Goal: Task Accomplishment & Management: Use online tool/utility

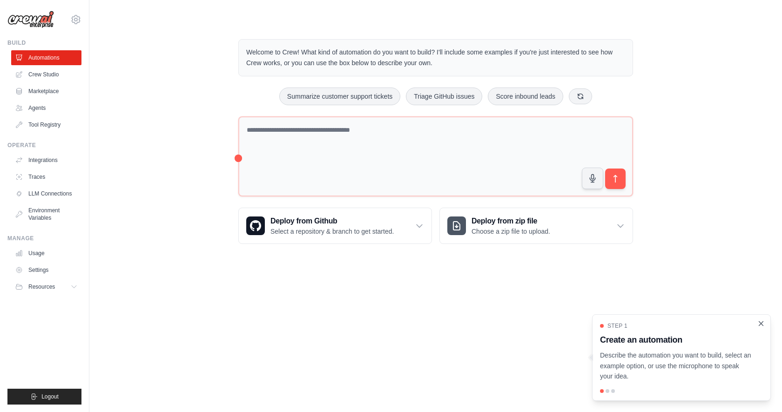
click at [759, 323] on icon "Close walkthrough" at bounding box center [761, 323] width 8 height 8
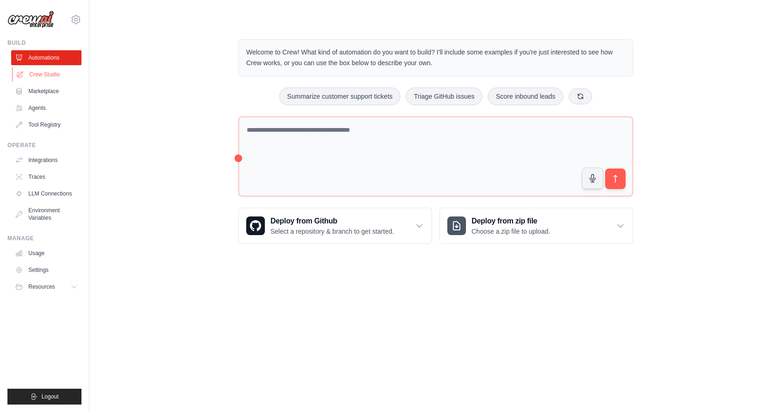
click at [42, 74] on link "Crew Studio" at bounding box center [47, 74] width 70 height 15
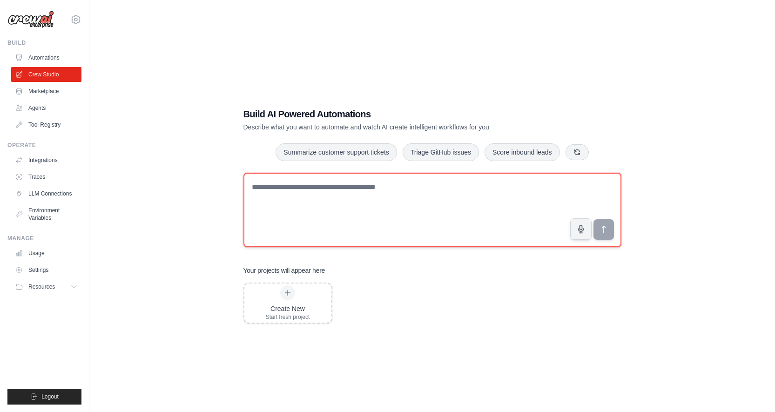
click at [310, 202] on textarea at bounding box center [432, 210] width 378 height 74
type textarea "**********"
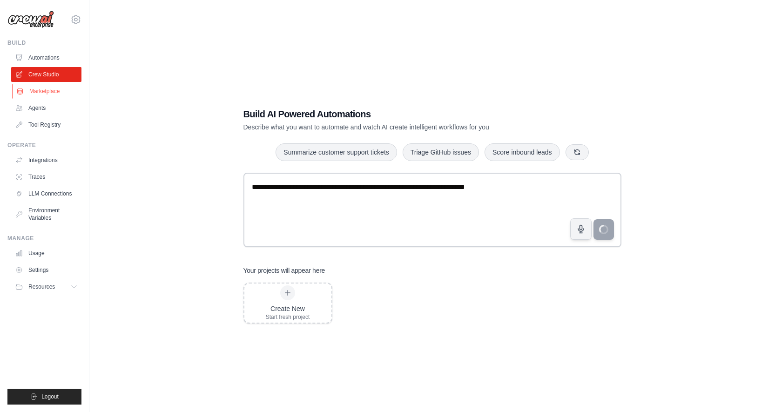
click at [43, 92] on link "Marketplace" at bounding box center [47, 91] width 70 height 15
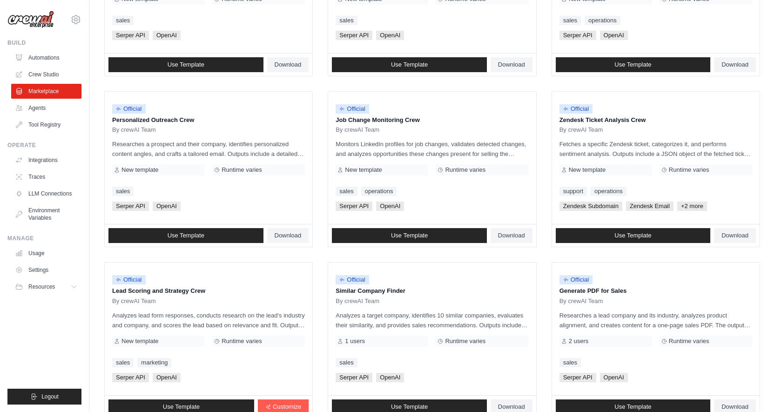
scroll to position [450, 0]
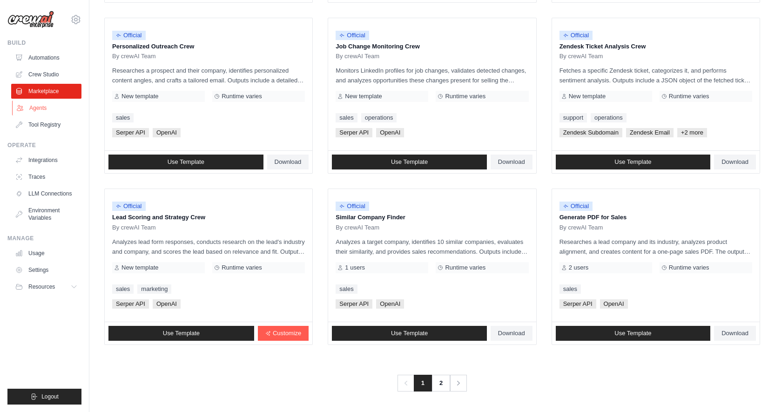
click at [39, 109] on link "Agents" at bounding box center [47, 108] width 70 height 15
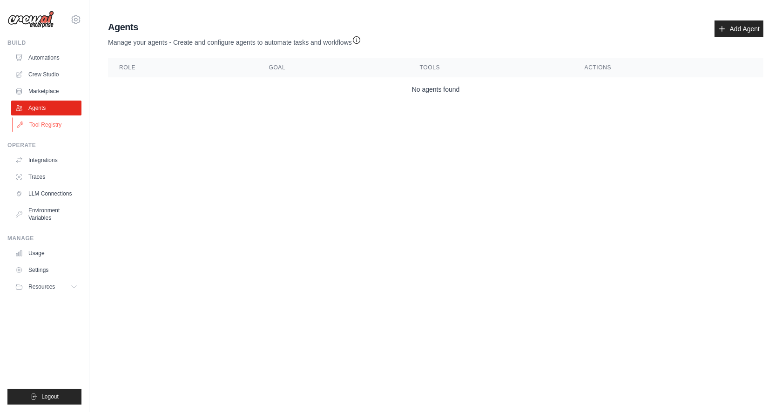
click at [52, 126] on link "Tool Registry" at bounding box center [47, 124] width 70 height 15
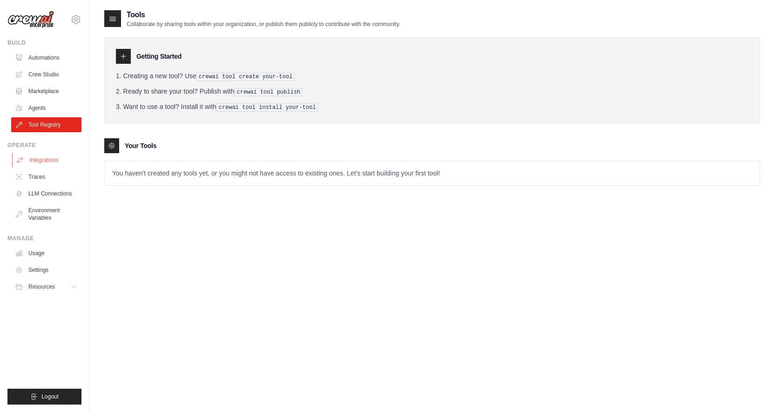
click at [48, 159] on link "Integrations" at bounding box center [47, 160] width 70 height 15
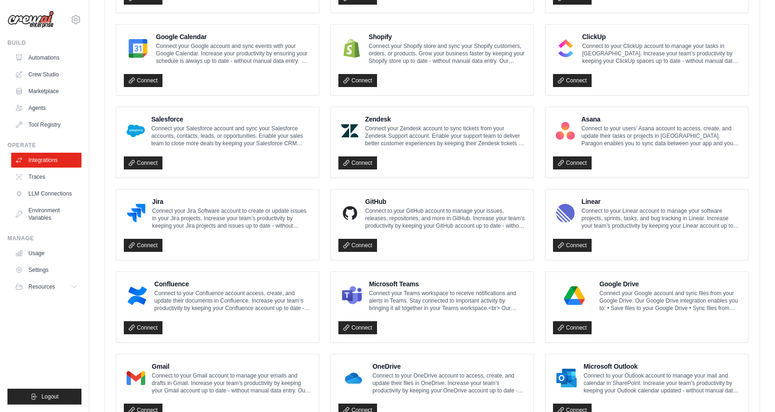
scroll to position [463, 0]
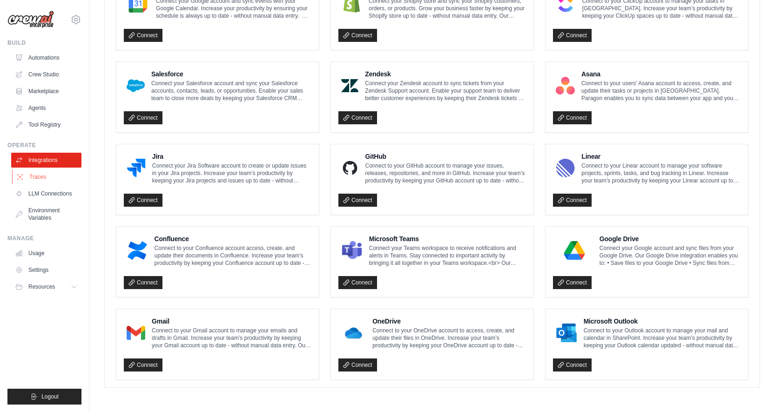
click at [35, 179] on link "Traces" at bounding box center [47, 176] width 70 height 15
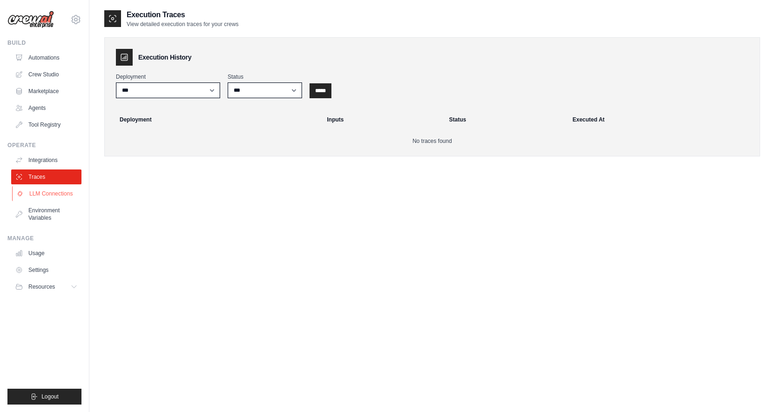
click at [39, 192] on link "LLM Connections" at bounding box center [47, 193] width 70 height 15
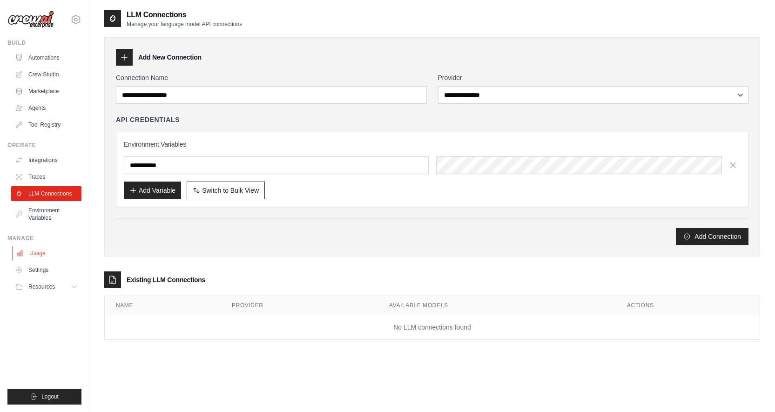
click at [45, 253] on link "Usage" at bounding box center [47, 253] width 70 height 15
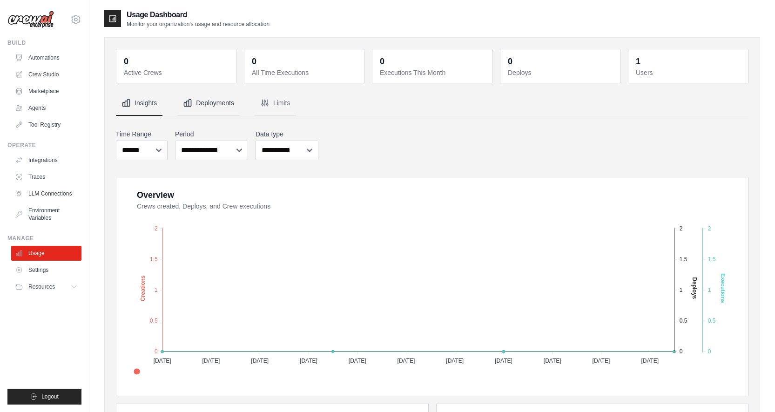
click at [216, 105] on button "Deployments" at bounding box center [208, 103] width 62 height 25
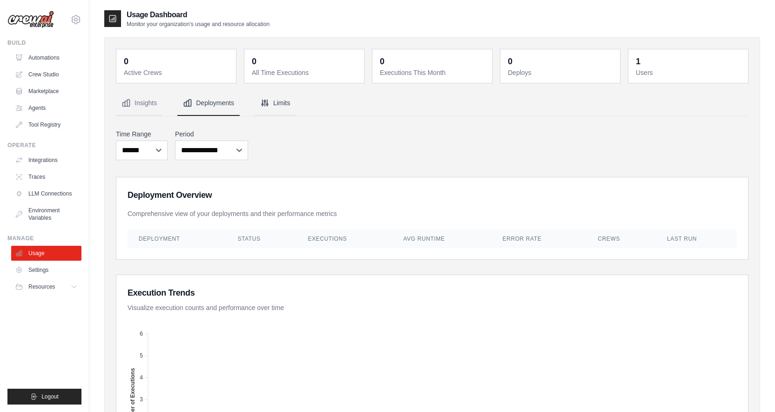
click at [273, 102] on button "Limits" at bounding box center [275, 103] width 41 height 25
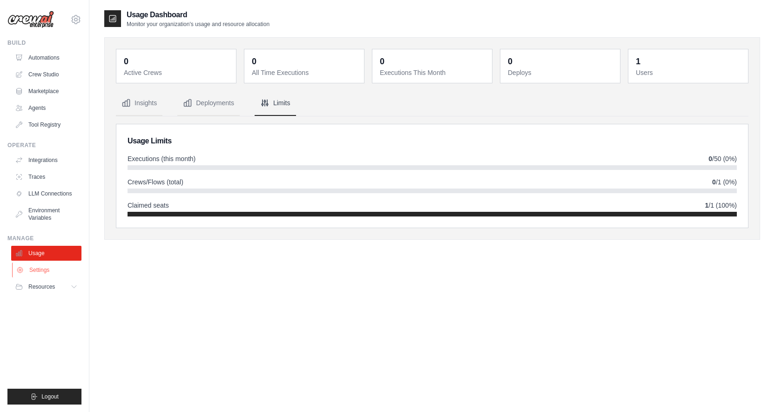
click at [34, 275] on link "Settings" at bounding box center [47, 269] width 70 height 15
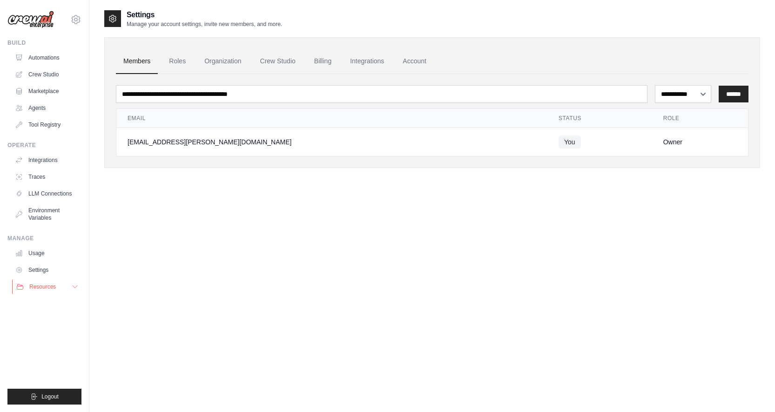
click at [63, 288] on button "Resources" at bounding box center [47, 286] width 70 height 15
click at [184, 56] on link "Roles" at bounding box center [177, 61] width 32 height 25
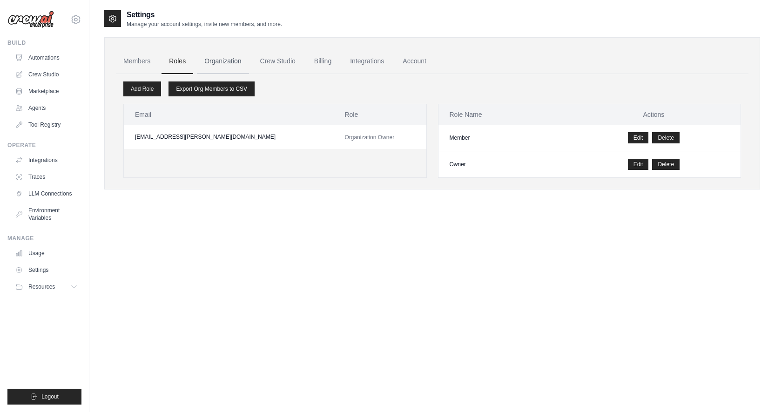
click at [235, 60] on link "Organization" at bounding box center [223, 61] width 52 height 25
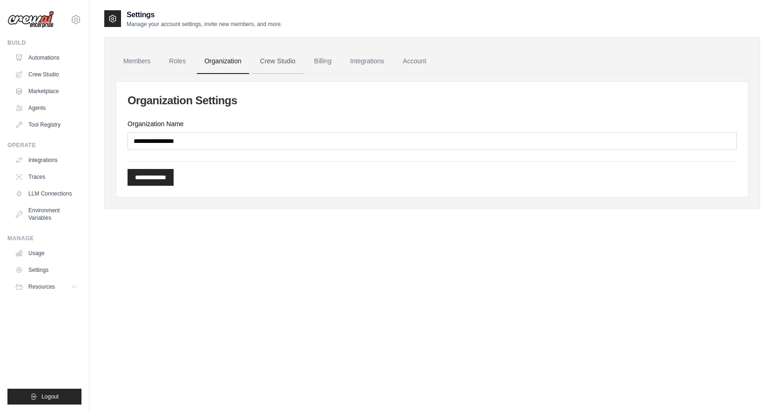
click at [286, 65] on link "Crew Studio" at bounding box center [278, 61] width 50 height 25
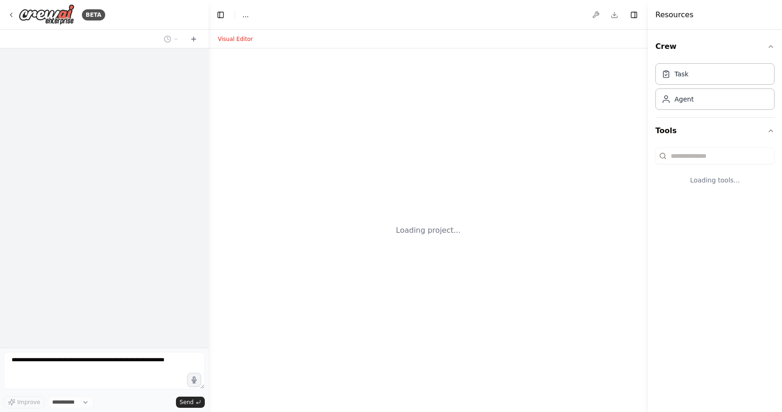
select select "****"
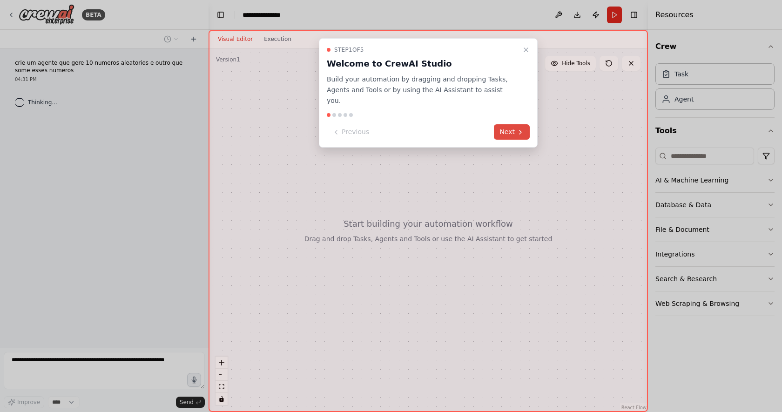
click at [507, 124] on button "Next" at bounding box center [512, 131] width 36 height 15
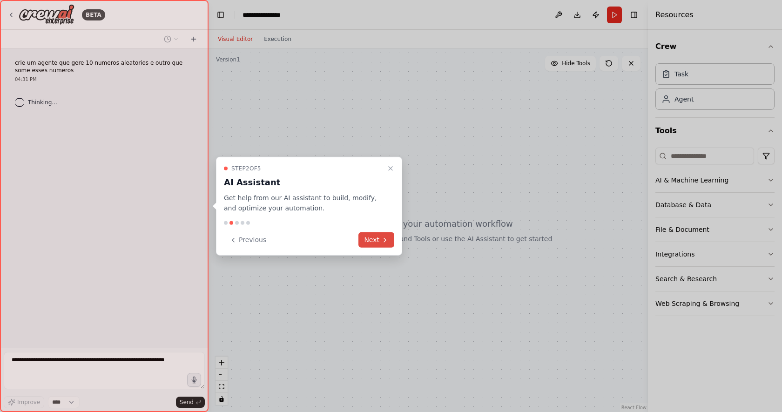
click at [372, 238] on button "Next" at bounding box center [376, 239] width 36 height 15
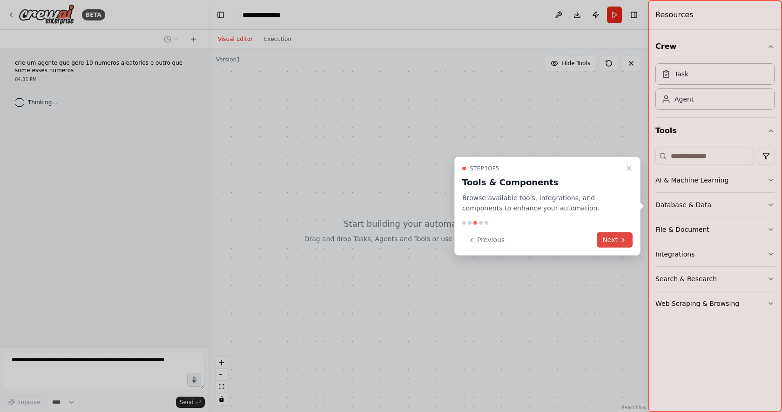
click at [611, 239] on button "Next" at bounding box center [615, 239] width 36 height 15
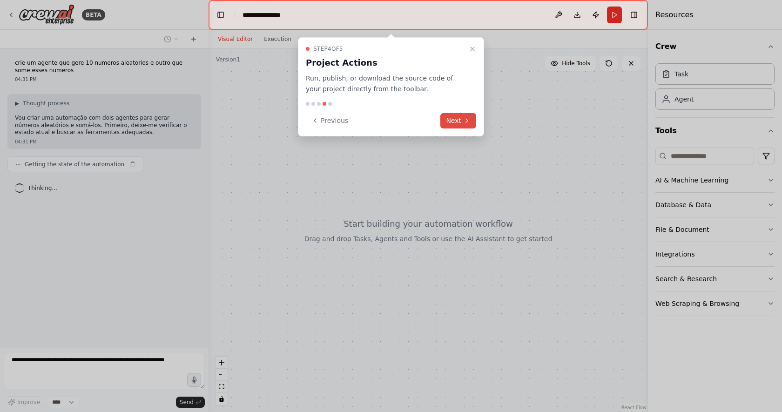
click at [459, 121] on button "Next" at bounding box center [458, 120] width 36 height 15
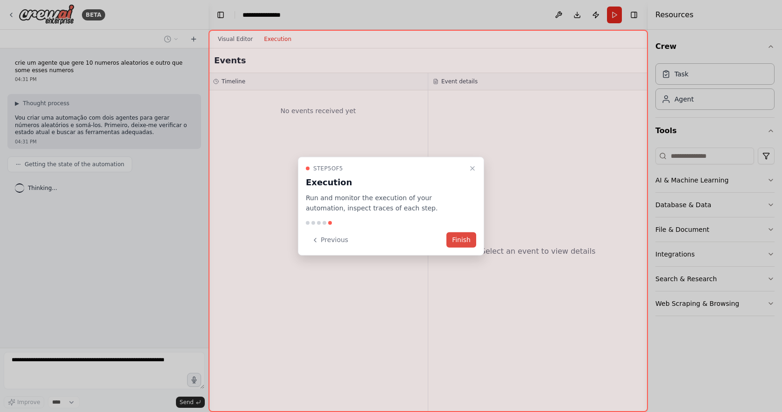
click at [465, 242] on button "Finish" at bounding box center [461, 239] width 30 height 15
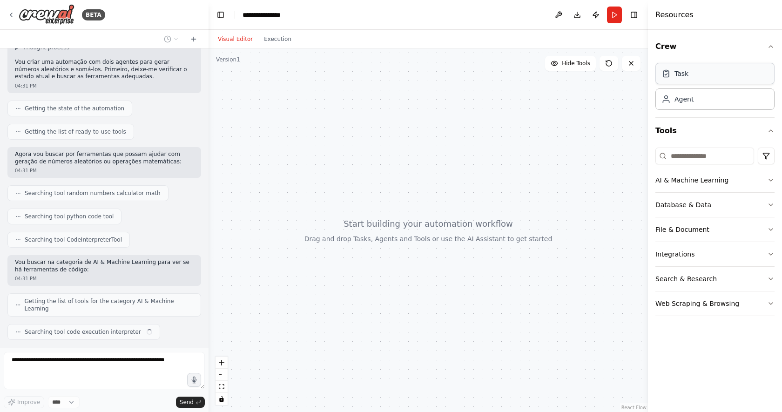
scroll to position [79, 0]
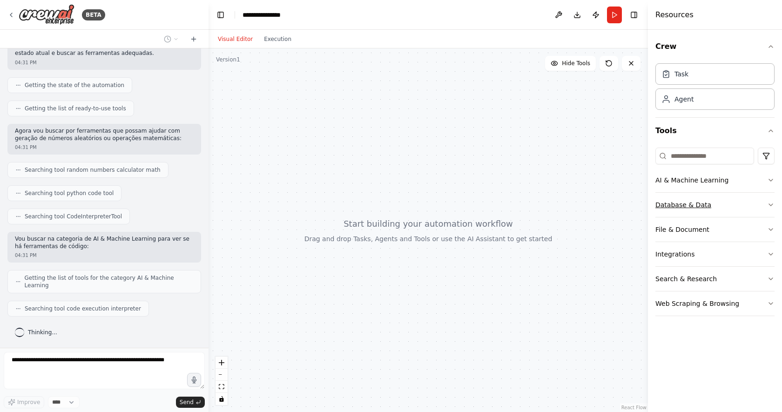
click at [725, 206] on button "Database & Data" at bounding box center [714, 205] width 119 height 24
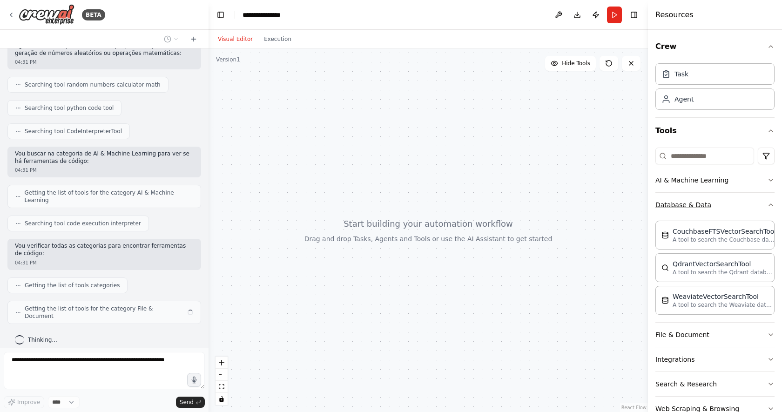
scroll to position [24, 0]
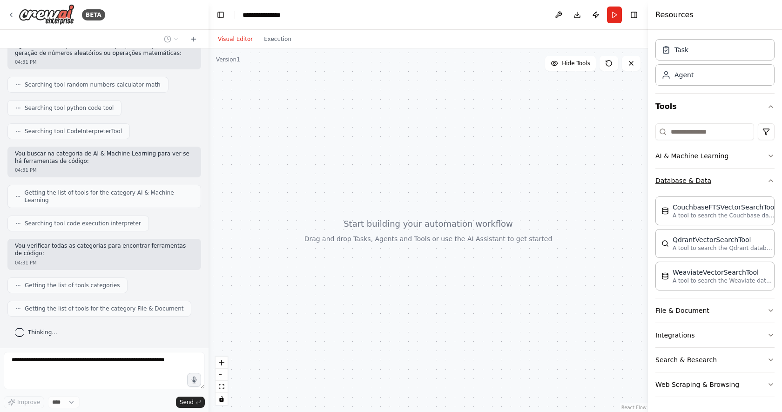
click at [741, 191] on button "Database & Data" at bounding box center [714, 180] width 119 height 24
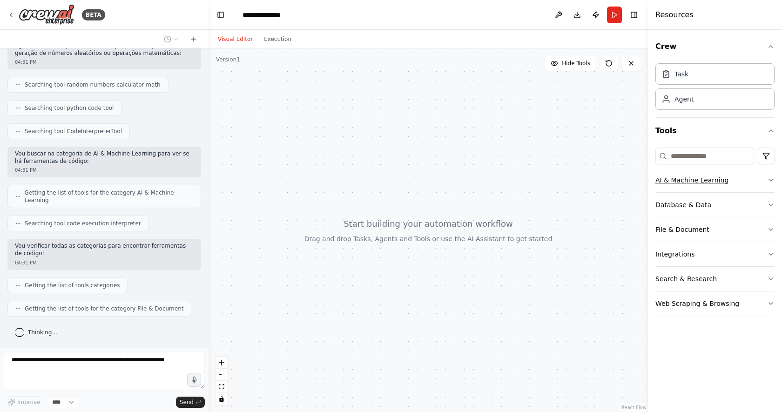
click at [740, 183] on button "AI & Machine Learning" at bounding box center [714, 180] width 119 height 24
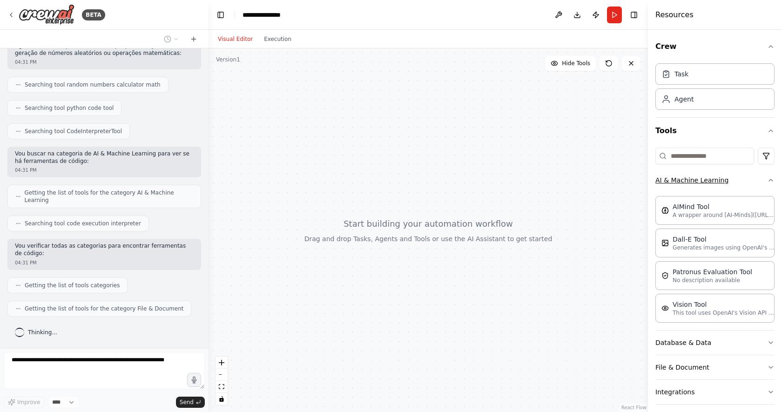
click at [740, 183] on button "AI & Machine Learning" at bounding box center [714, 180] width 119 height 24
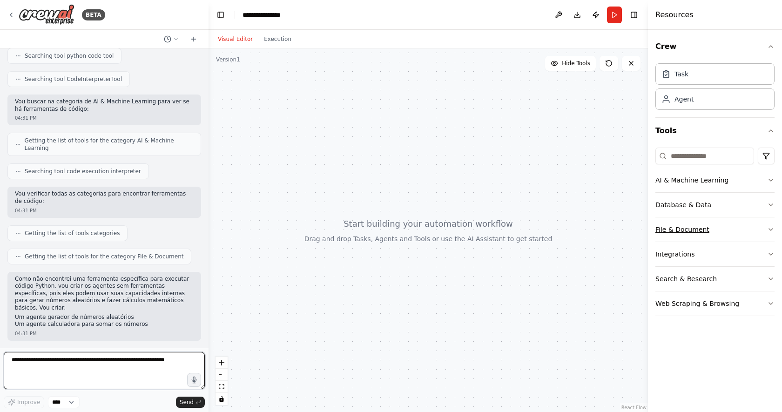
scroll to position [223, 0]
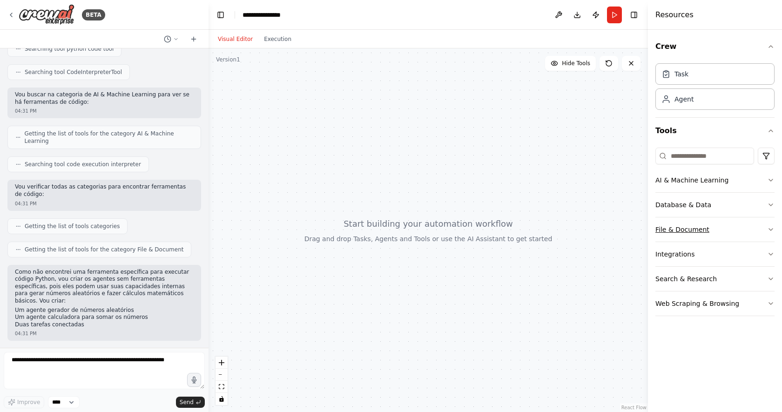
click at [746, 231] on button "File & Document" at bounding box center [714, 229] width 119 height 24
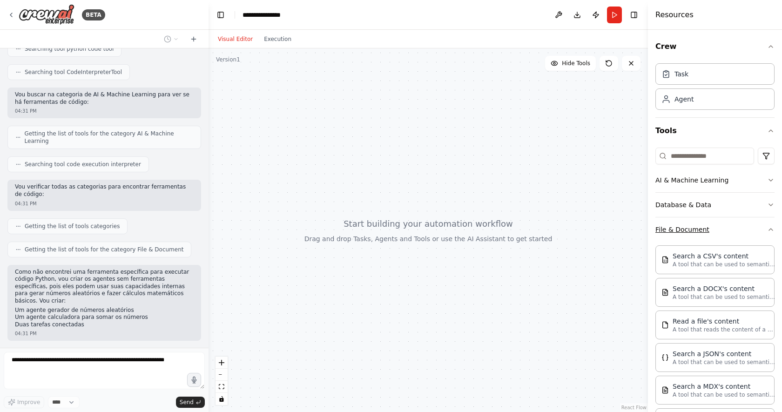
scroll to position [271, 0]
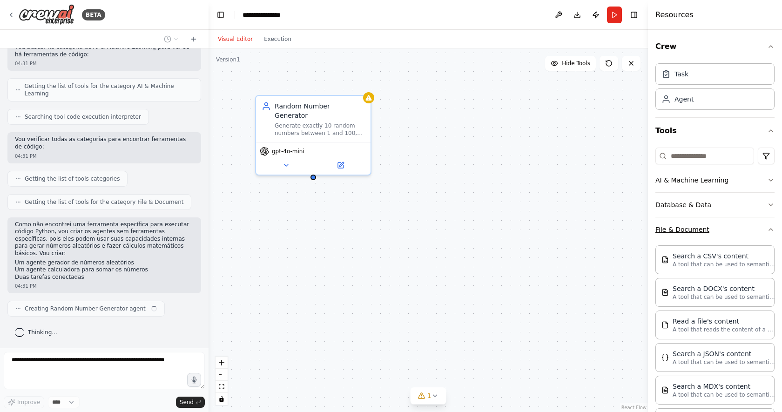
click at [746, 231] on button "File & Document" at bounding box center [714, 229] width 119 height 24
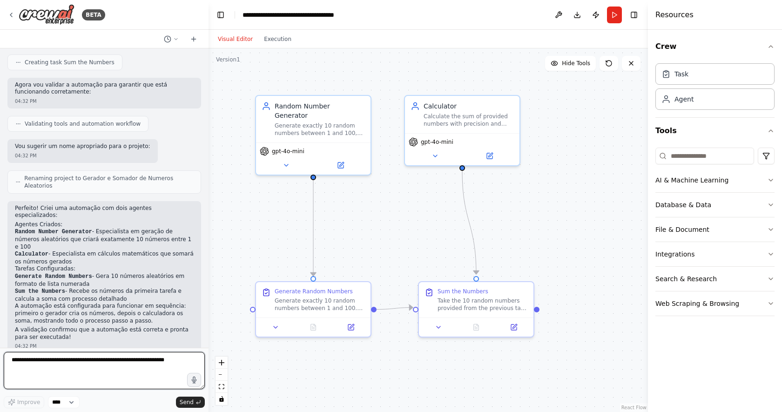
scroll to position [625, 0]
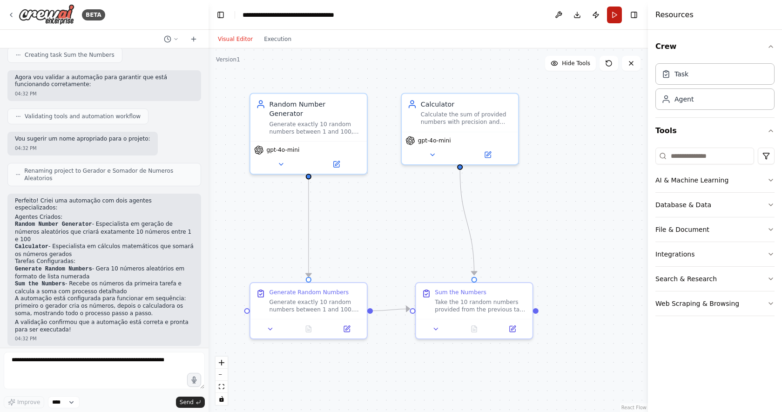
click at [616, 17] on button "Run" at bounding box center [614, 15] width 15 height 17
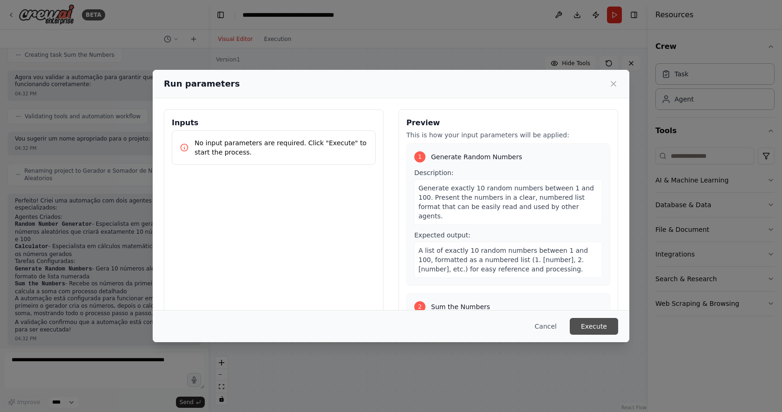
click at [587, 330] on button "Execute" at bounding box center [594, 326] width 48 height 17
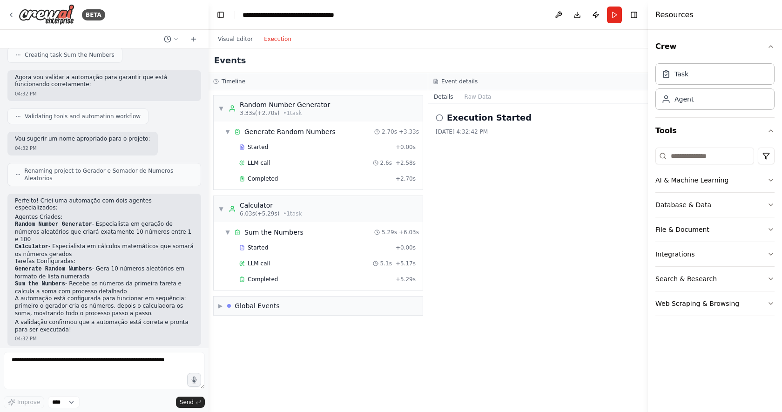
click at [282, 38] on button "Execution" at bounding box center [277, 39] width 39 height 11
click at [296, 304] on div "▶ Global Events" at bounding box center [318, 305] width 209 height 19
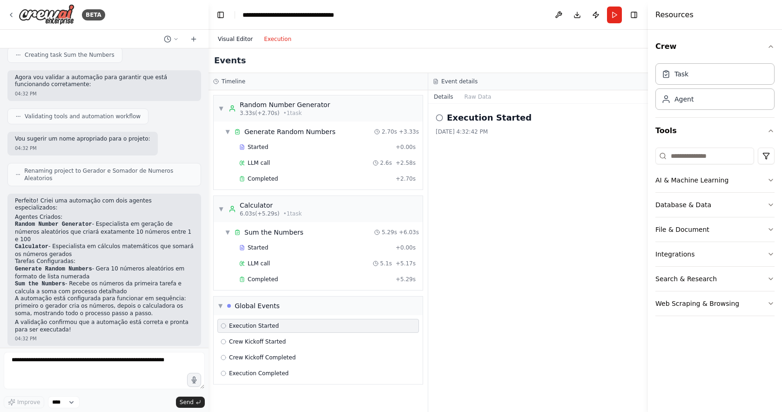
click at [245, 41] on button "Visual Editor" at bounding box center [235, 39] width 46 height 11
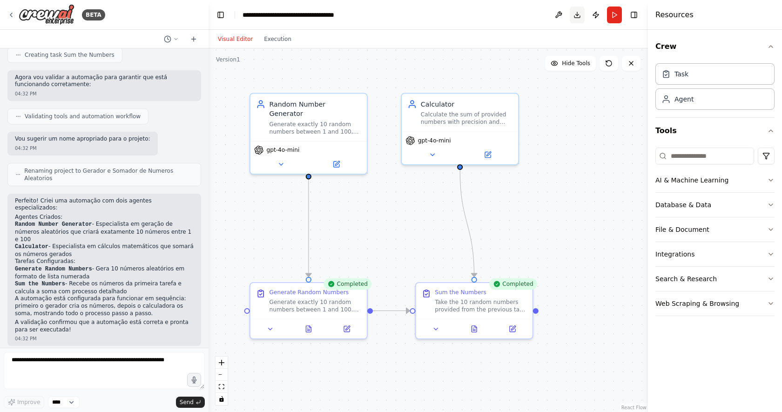
click at [577, 13] on button "Download" at bounding box center [577, 15] width 15 height 17
click at [579, 16] on button "Download" at bounding box center [577, 15] width 15 height 17
click at [558, 12] on button at bounding box center [558, 15] width 15 height 17
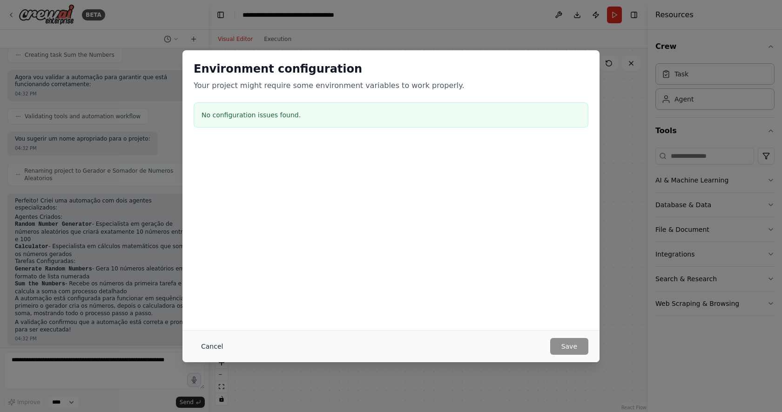
click at [215, 353] on button "Cancel" at bounding box center [212, 346] width 37 height 17
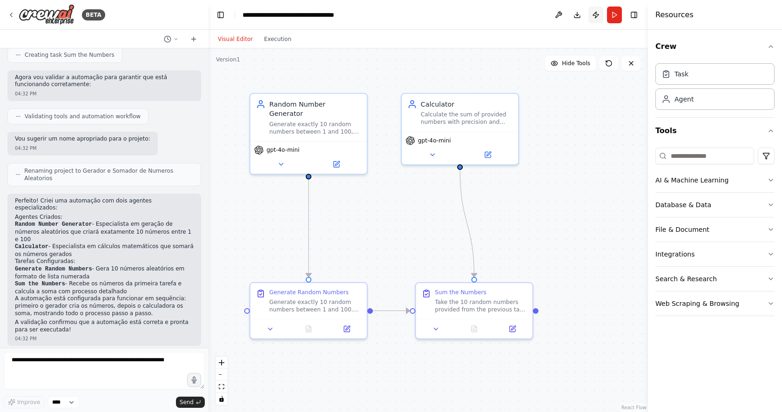
click at [593, 11] on button "Publish" at bounding box center [595, 15] width 15 height 17
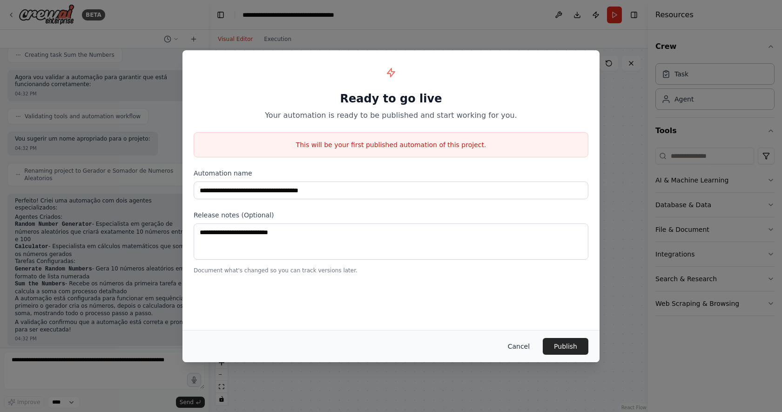
click at [515, 348] on button "Cancel" at bounding box center [518, 346] width 37 height 17
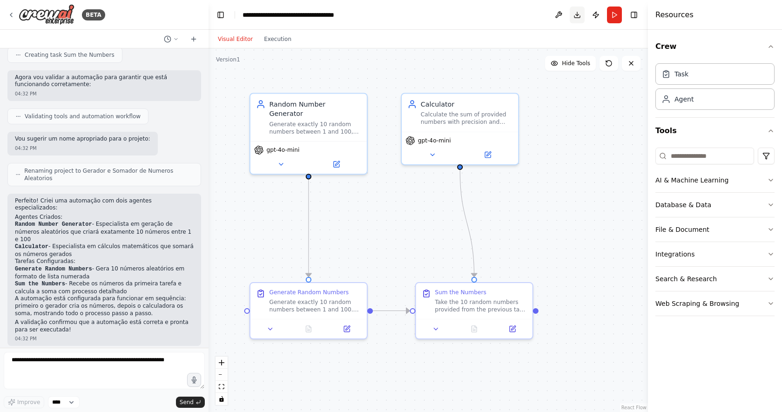
click at [574, 16] on button "Download" at bounding box center [577, 15] width 15 height 17
click at [578, 13] on button "Download" at bounding box center [577, 15] width 15 height 17
click at [500, 116] on div "Calculate the sum of provided numbers with precision and accuracy, showing the …" at bounding box center [467, 116] width 92 height 15
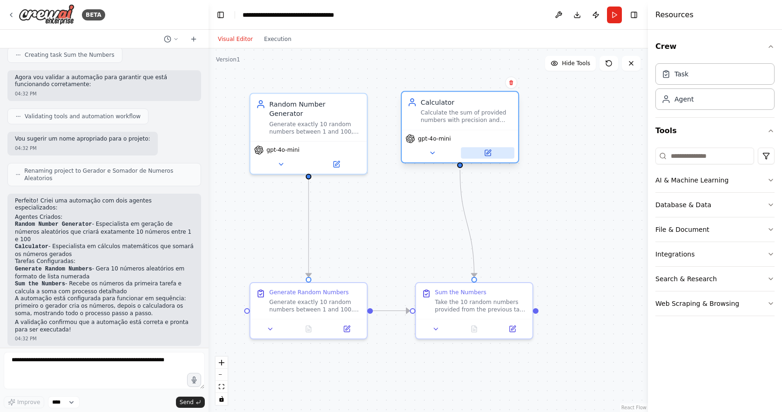
click at [486, 148] on button at bounding box center [488, 152] width 54 height 11
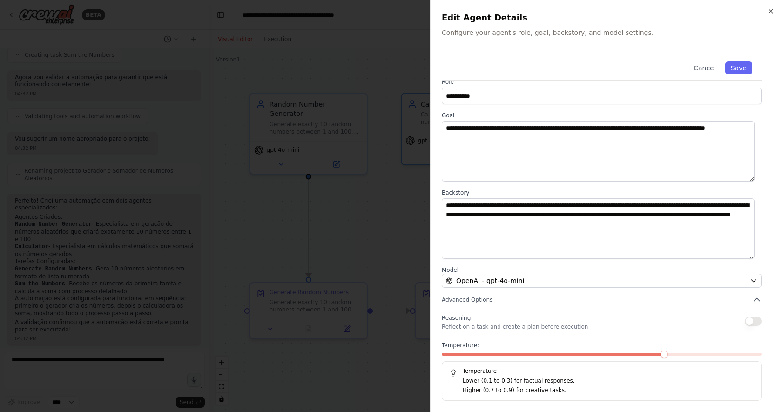
scroll to position [0, 0]
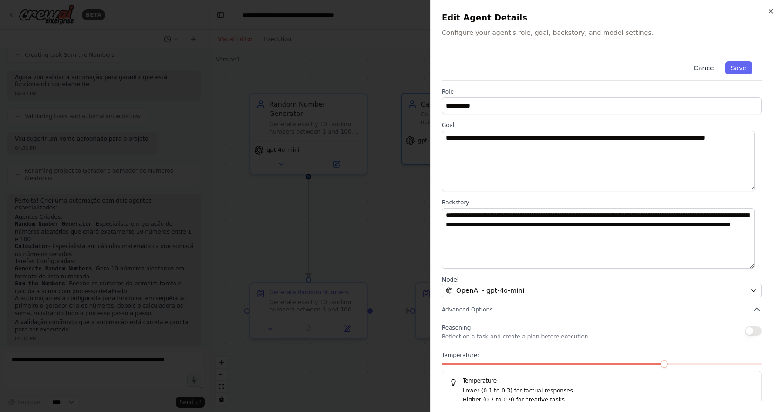
click at [698, 68] on button "Cancel" at bounding box center [704, 67] width 33 height 13
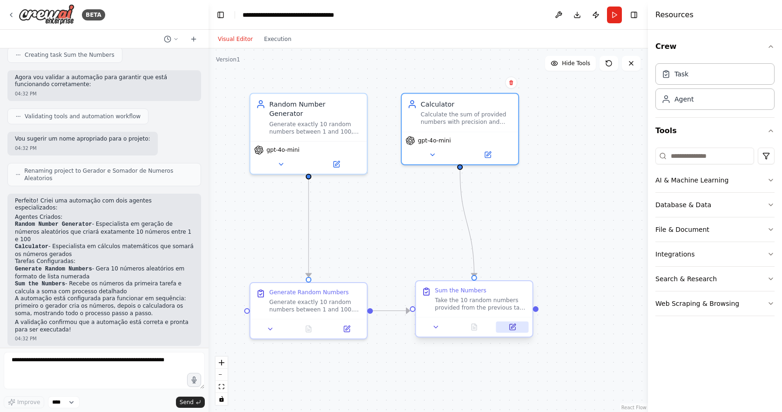
click at [513, 331] on button at bounding box center [512, 326] width 33 height 11
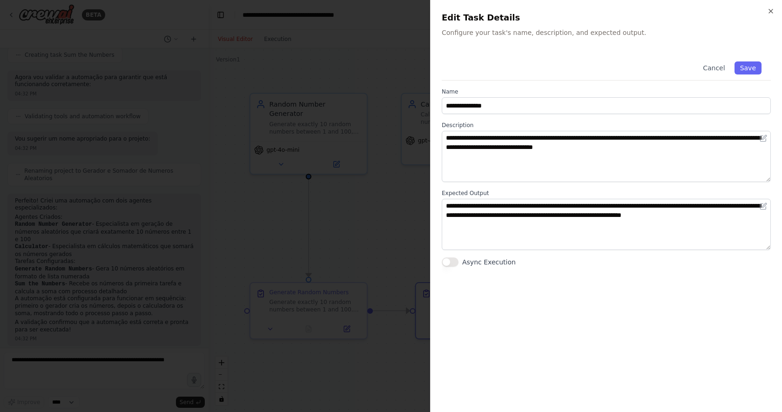
click at [769, 5] on div "**********" at bounding box center [606, 206] width 352 height 412
click at [772, 10] on icon "button" at bounding box center [770, 10] width 7 height 7
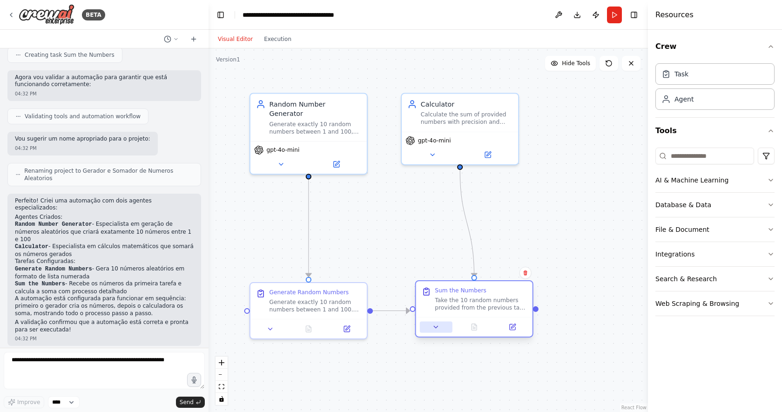
click at [437, 329] on icon at bounding box center [435, 326] width 7 height 7
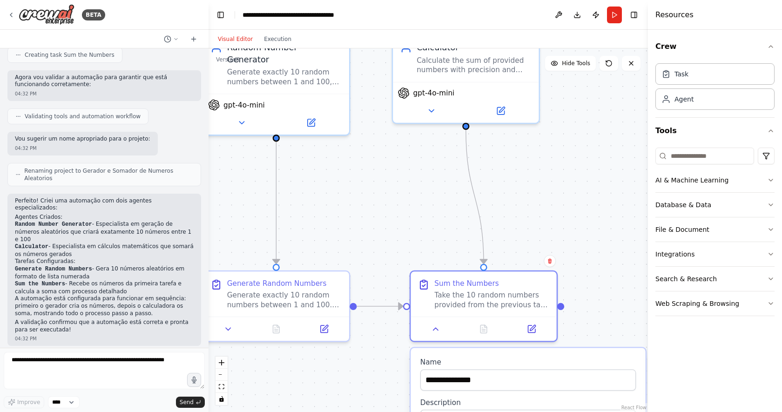
drag, startPoint x: 437, startPoint y: 329, endPoint x: 376, endPoint y: 220, distance: 123.9
click at [376, 220] on div ".deletable-edge-delete-btn { width: 20px; height: 20px; border: 0px solid #ffff…" at bounding box center [427, 229] width 439 height 363
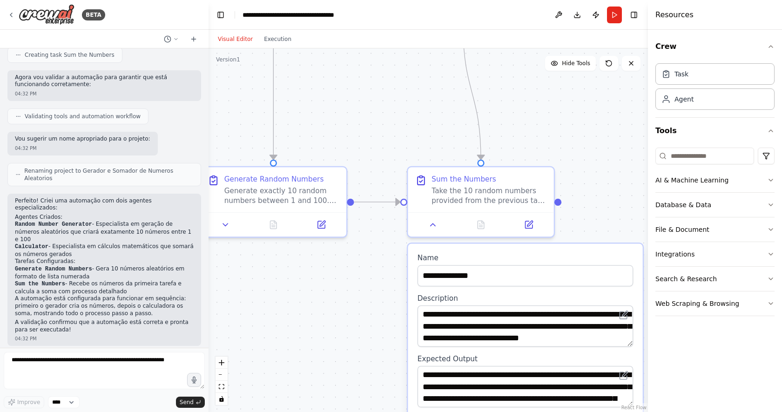
drag, startPoint x: 410, startPoint y: 204, endPoint x: 403, endPoint y: 76, distance: 128.1
click at [404, 85] on div ".deletable-edge-delete-btn { width: 20px; height: 20px; border: 0px solid #ffff…" at bounding box center [427, 229] width 439 height 363
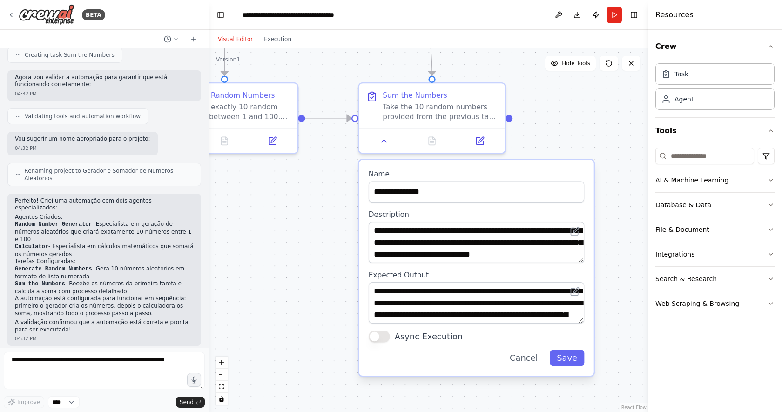
drag, startPoint x: 373, startPoint y: 298, endPoint x: 301, endPoint y: 287, distance: 72.5
click at [301, 287] on div ".deletable-edge-delete-btn { width: 20px; height: 20px; border: 0px solid #ffff…" at bounding box center [427, 229] width 439 height 363
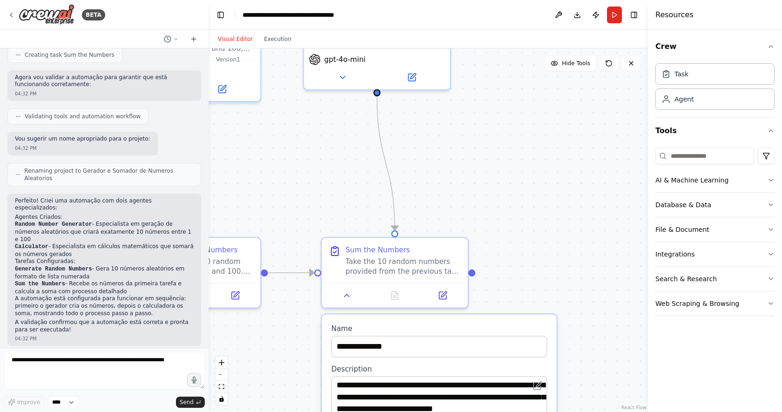
drag, startPoint x: 578, startPoint y: 136, endPoint x: 537, endPoint y: 297, distance: 166.0
click at [539, 288] on div ".deletable-edge-delete-btn { width: 20px; height: 20px; border: 0px solid #ffff…" at bounding box center [427, 229] width 439 height 363
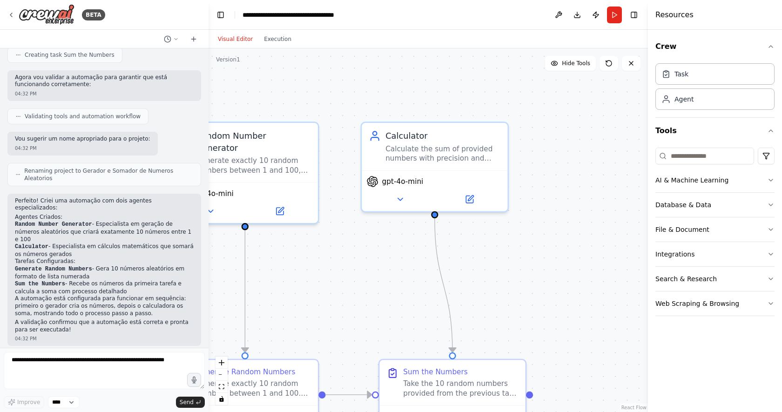
drag, startPoint x: 494, startPoint y: 226, endPoint x: 604, endPoint y: 319, distance: 144.3
click at [601, 316] on div ".deletable-edge-delete-btn { width: 20px; height: 20px; border: 0px solid #ffff…" at bounding box center [427, 229] width 439 height 363
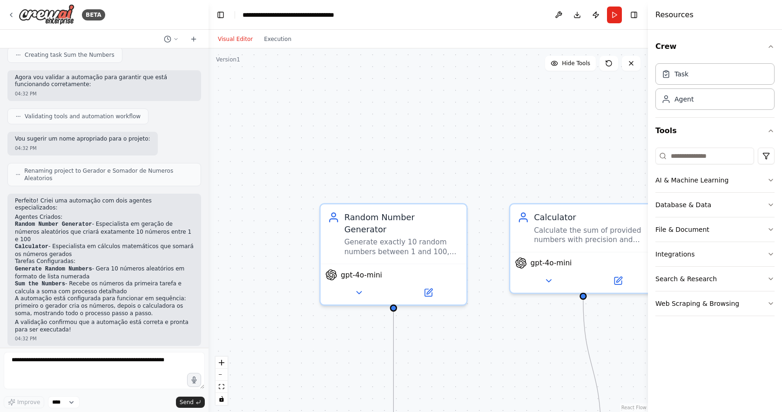
drag, startPoint x: 337, startPoint y: 104, endPoint x: 470, endPoint y: 149, distance: 140.2
click at [469, 150] on div ".deletable-edge-delete-btn { width: 20px; height: 20px; border: 0px solid #ffff…" at bounding box center [427, 229] width 439 height 363
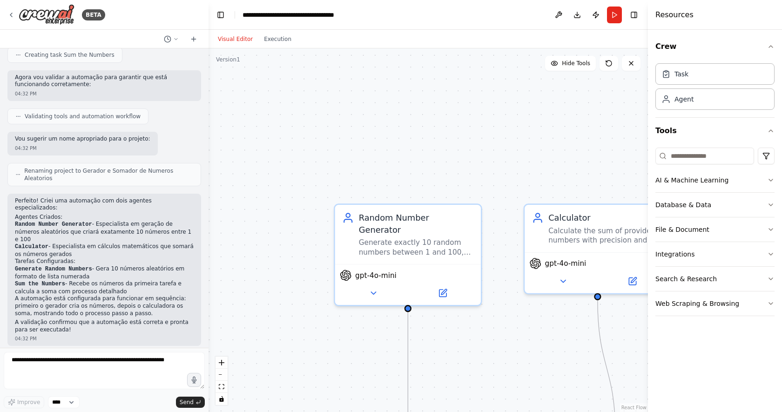
click at [233, 61] on div "Version 1" at bounding box center [228, 59] width 24 height 7
click at [577, 14] on button "Download" at bounding box center [577, 15] width 15 height 17
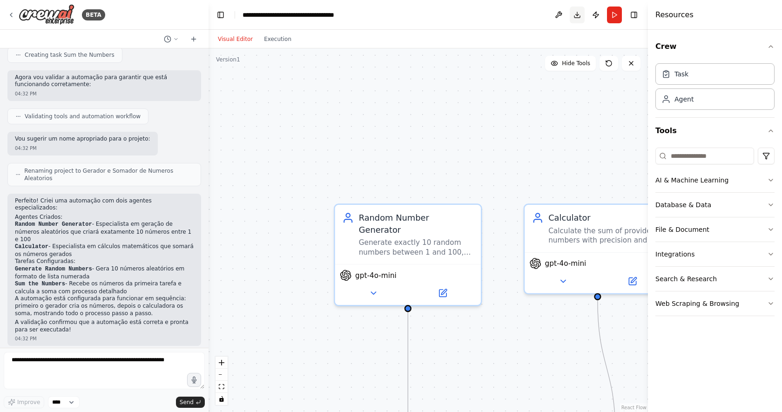
click at [577, 14] on button "Download" at bounding box center [577, 15] width 15 height 17
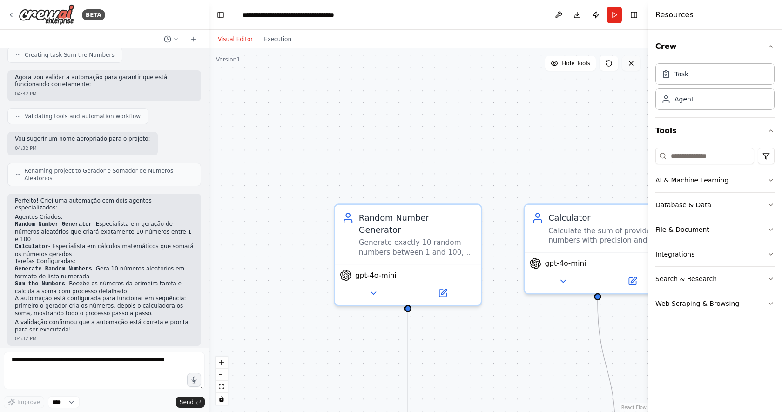
click at [634, 62] on icon at bounding box center [630, 63] width 7 height 7
click at [633, 62] on icon at bounding box center [630, 63] width 7 height 7
click at [610, 64] on icon at bounding box center [608, 63] width 7 height 7
click at [580, 67] on button "Hide Tools" at bounding box center [570, 63] width 51 height 15
click at [580, 67] on button "Show Tools" at bounding box center [569, 63] width 53 height 15
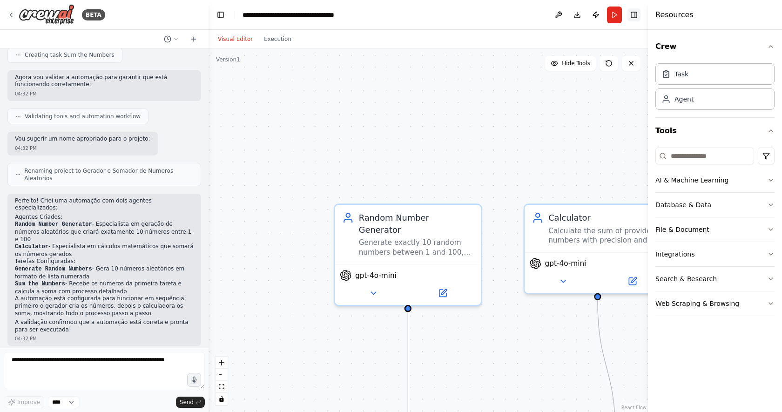
click at [638, 13] on button "Toggle Right Sidebar" at bounding box center [633, 14] width 13 height 13
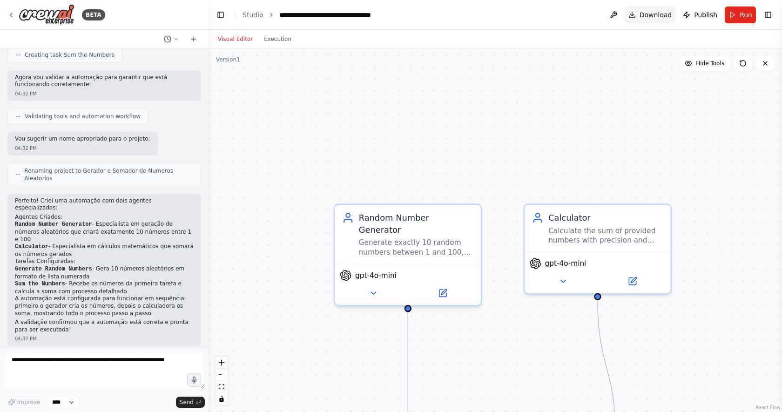
click at [658, 13] on span "Download" at bounding box center [655, 14] width 33 height 9
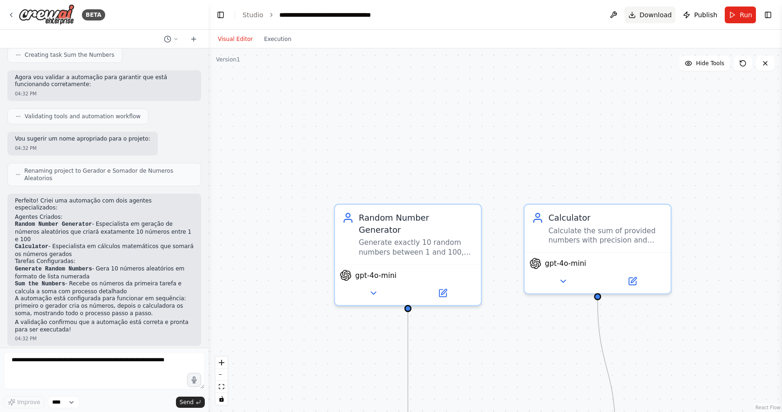
click at [658, 13] on span "Download" at bounding box center [655, 14] width 33 height 9
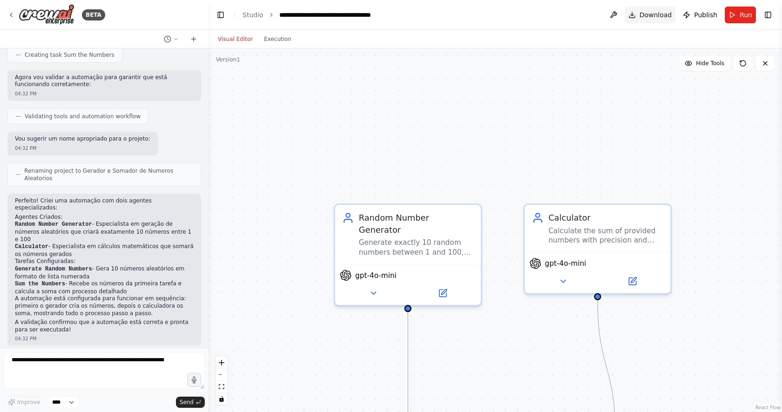
click at [658, 13] on span "Download" at bounding box center [655, 14] width 33 height 9
drag, startPoint x: 658, startPoint y: 13, endPoint x: 668, endPoint y: 23, distance: 13.5
click at [662, 18] on span "Download" at bounding box center [655, 14] width 33 height 9
click at [656, 15] on span "Download" at bounding box center [655, 14] width 33 height 9
click at [13, 15] on icon at bounding box center [10, 14] width 7 height 7
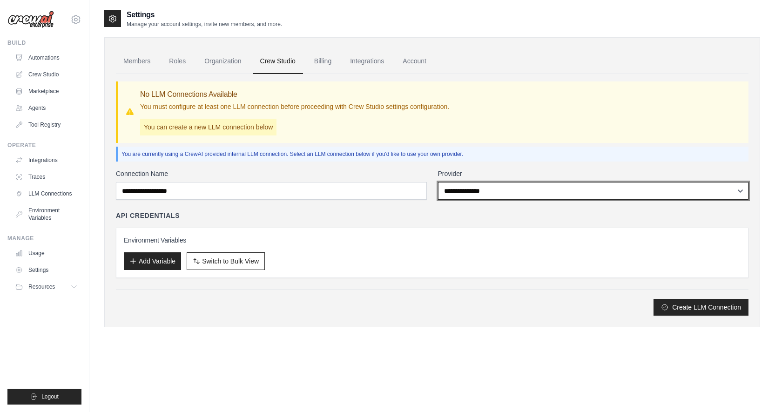
click at [487, 188] on select "**********" at bounding box center [593, 191] width 311 height 18
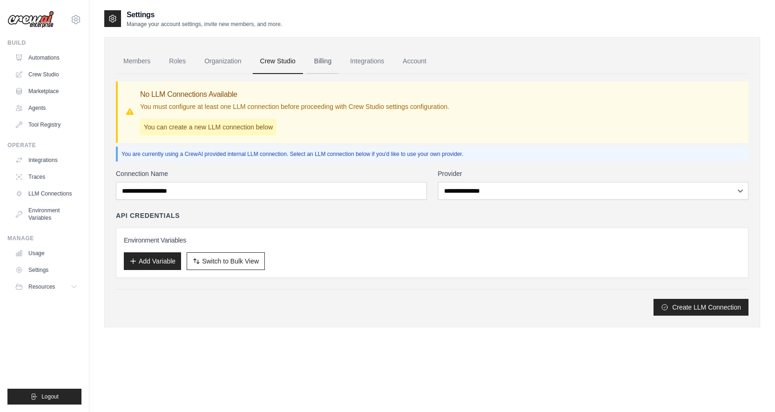
click at [319, 62] on link "Billing" at bounding box center [323, 61] width 32 height 25
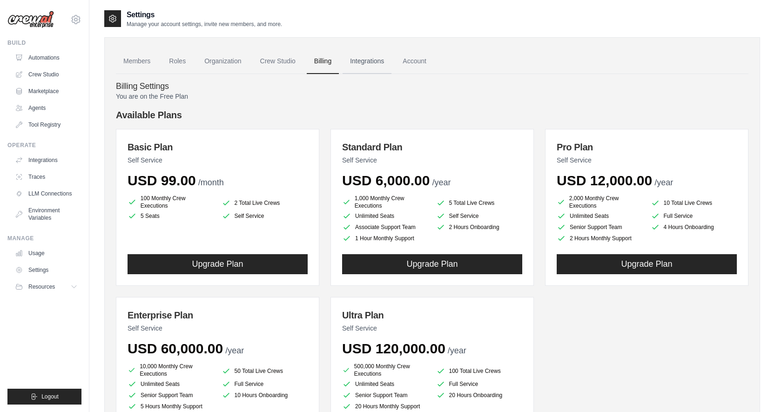
click at [371, 64] on link "Integrations" at bounding box center [367, 61] width 49 height 25
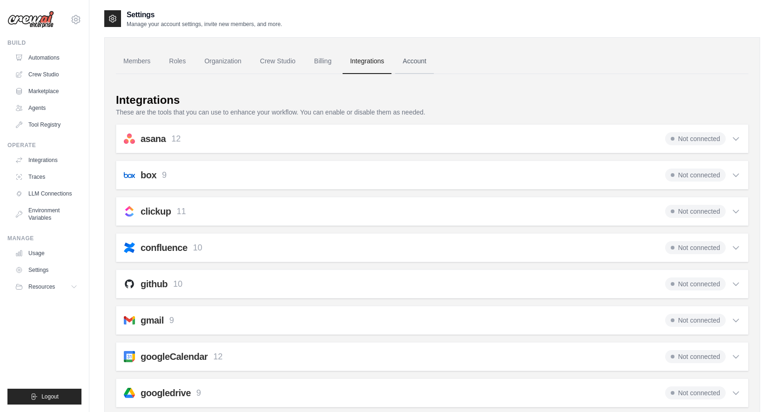
click at [425, 60] on link "Account" at bounding box center [414, 61] width 39 height 25
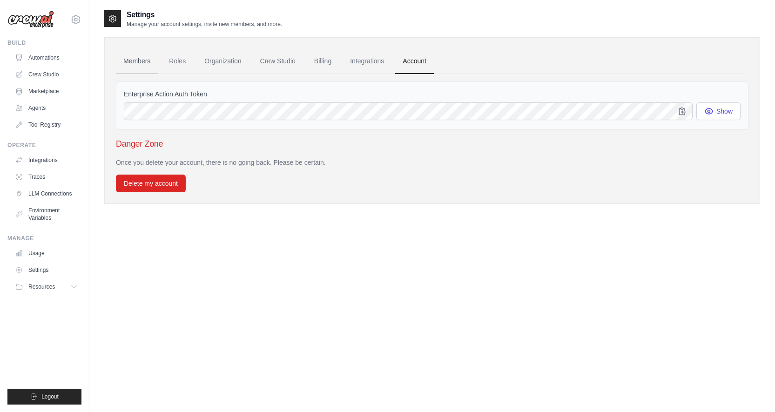
click at [137, 68] on link "Members" at bounding box center [137, 61] width 42 height 25
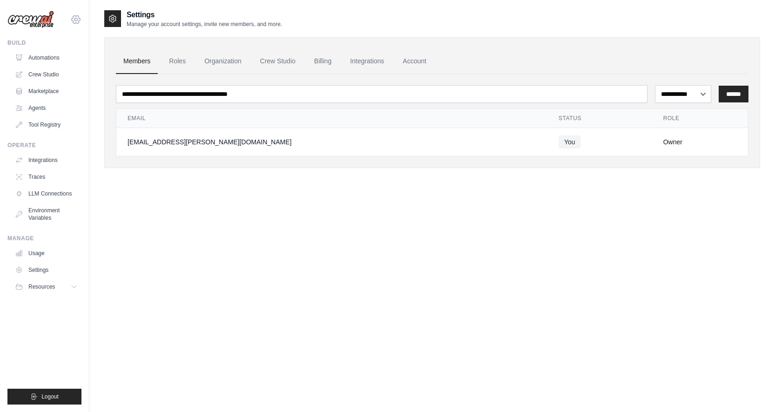
click at [79, 23] on icon at bounding box center [75, 19] width 11 height 11
click at [59, 60] on link "Settings" at bounding box center [76, 62] width 82 height 17
click at [28, 24] on img at bounding box center [30, 20] width 47 height 18
click at [45, 58] on link "Automations" at bounding box center [47, 57] width 70 height 15
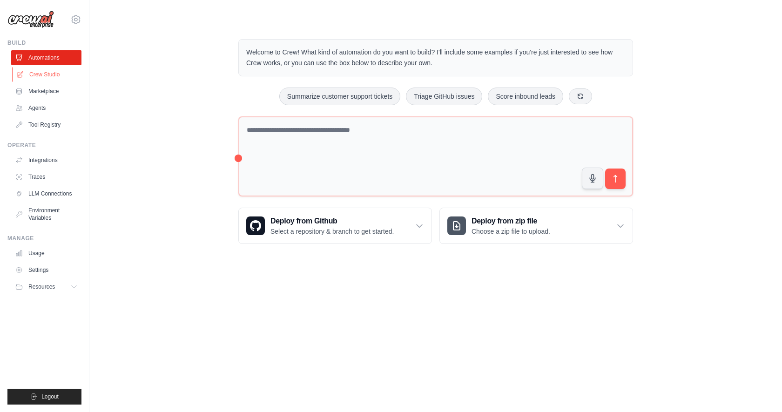
click at [53, 79] on link "Crew Studio" at bounding box center [47, 74] width 70 height 15
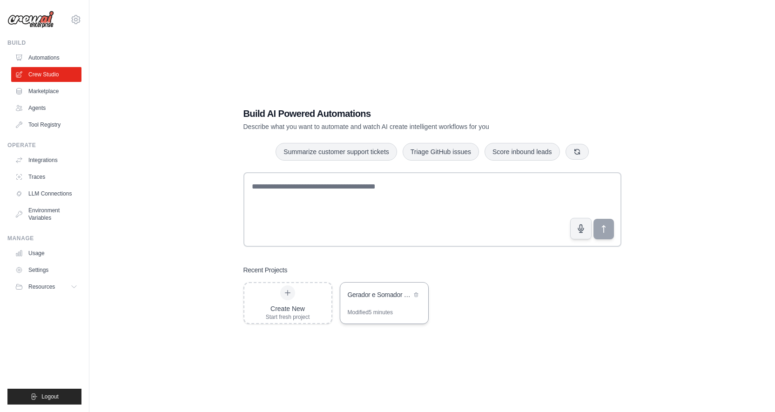
click at [374, 300] on div "Gerador e Somador de Numeros Aleatorios" at bounding box center [380, 295] width 64 height 11
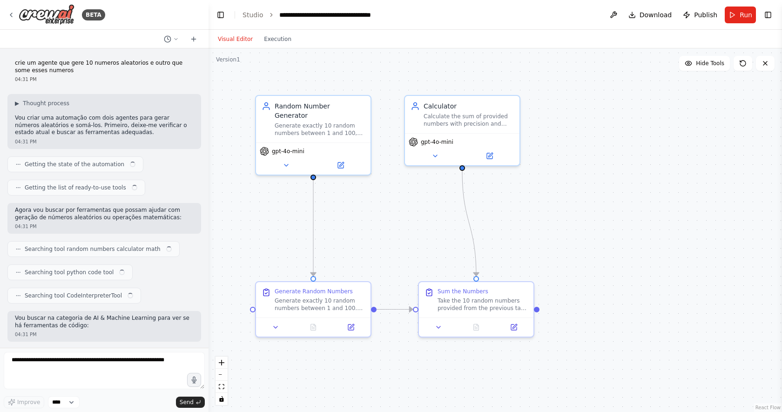
scroll to position [625, 0]
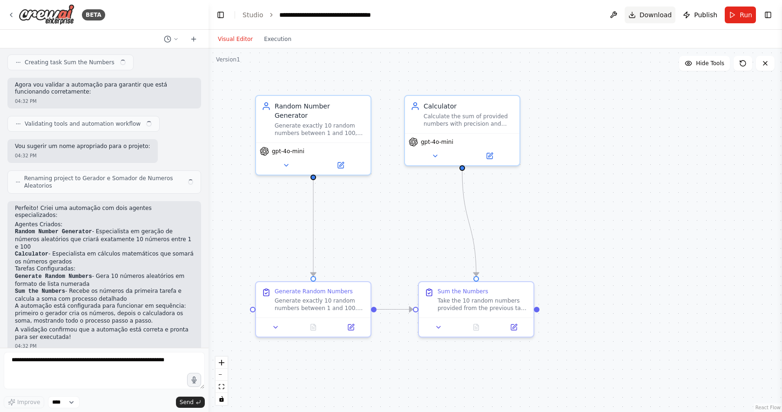
click at [657, 17] on span "Download" at bounding box center [655, 14] width 33 height 9
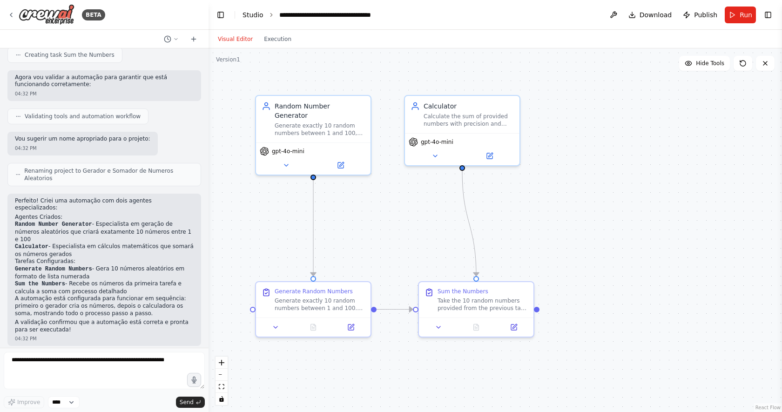
click at [248, 18] on link "Studio" at bounding box center [252, 14] width 21 height 7
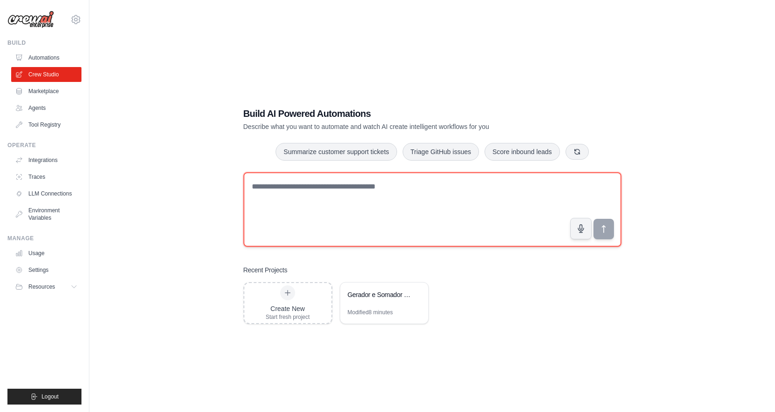
click at [356, 203] on textarea at bounding box center [432, 209] width 378 height 74
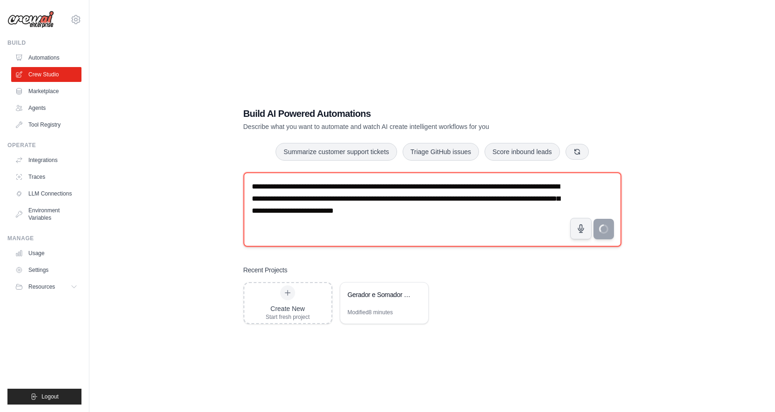
type textarea "**********"
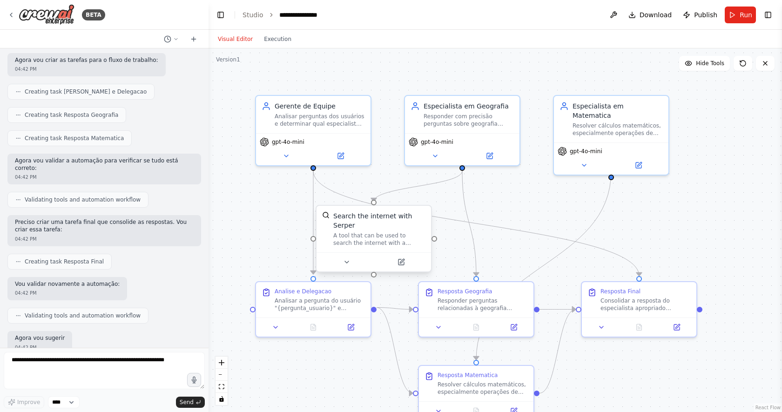
scroll to position [380, 0]
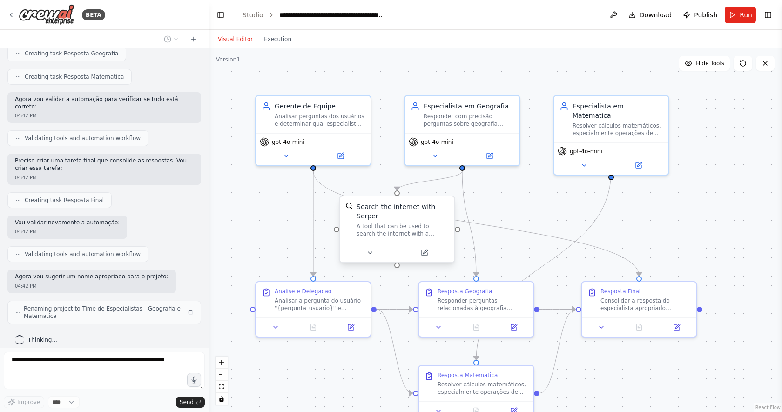
drag, startPoint x: 379, startPoint y: 248, endPoint x: 398, endPoint y: 240, distance: 20.2
click at [398, 240] on div "Search the internet with Serper A tool that can be used to search the internet …" at bounding box center [397, 219] width 114 height 47
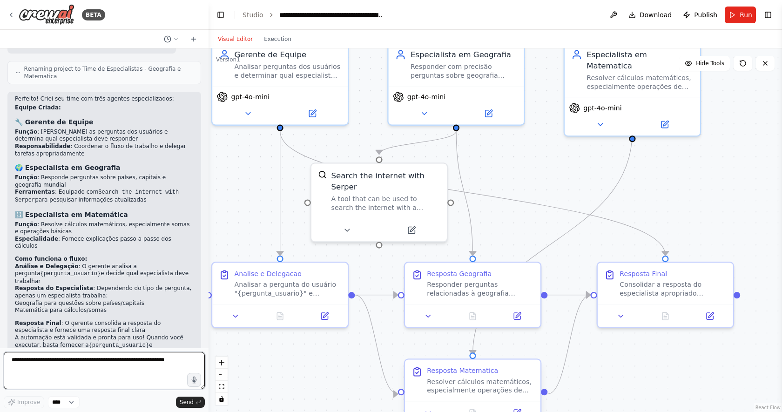
scroll to position [628, 0]
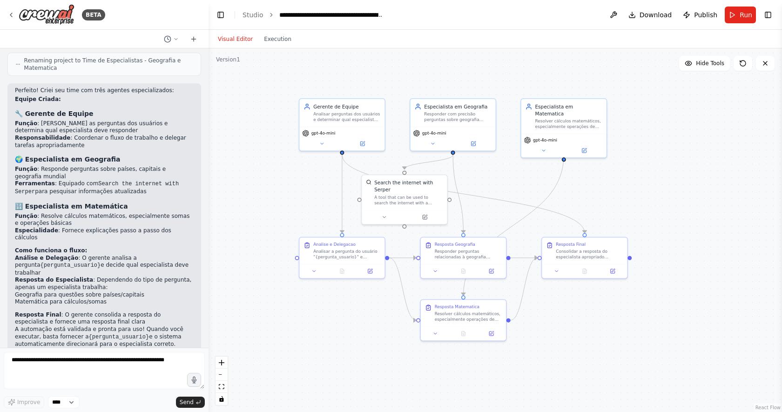
drag, startPoint x: 705, startPoint y: 227, endPoint x: 618, endPoint y: 204, distance: 89.8
click at [618, 204] on div ".deletable-edge-delete-btn { width: 20px; height: 20px; border: 0px solid #ffff…" at bounding box center [494, 229] width 573 height 363
drag, startPoint x: 551, startPoint y: 108, endPoint x: 608, endPoint y: 124, distance: 58.4
click at [608, 124] on div "Especialista em Matematica Resolver cálculos matemáticos, especialmente operaçõ…" at bounding box center [617, 128] width 67 height 27
drag, startPoint x: 629, startPoint y: 121, endPoint x: 343, endPoint y: 338, distance: 359.1
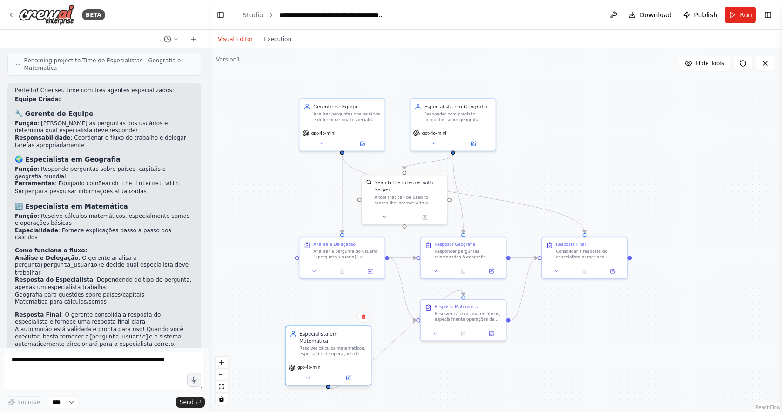
click at [343, 338] on div "Especialista em Matematica Resolver cálculos matemáticos, especialmente operaçõ…" at bounding box center [332, 343] width 67 height 27
drag, startPoint x: 487, startPoint y: 309, endPoint x: 471, endPoint y: 383, distance: 76.1
click at [471, 383] on div "Resposta Matematica Resolver cálculos matemáticos, especialmente operações de s…" at bounding box center [450, 381] width 67 height 18
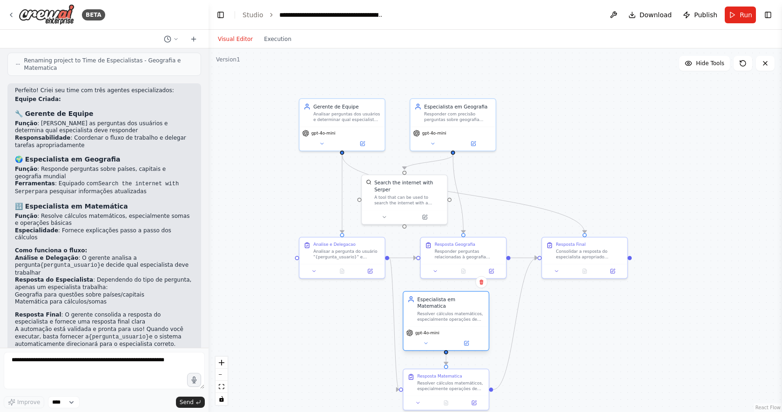
drag, startPoint x: 341, startPoint y: 340, endPoint x: 463, endPoint y: 309, distance: 125.5
click at [463, 311] on div "Resolver cálculos matemáticos, especialmente operações de soma e outras operaçõ…" at bounding box center [450, 316] width 67 height 11
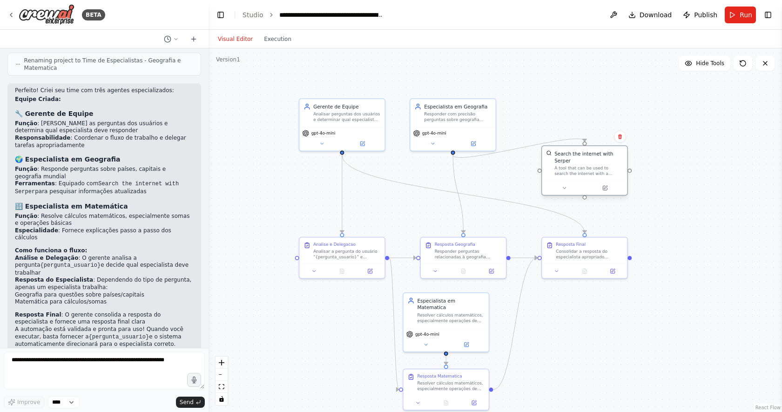
drag, startPoint x: 433, startPoint y: 188, endPoint x: 625, endPoint y: 154, distance: 194.6
click at [625, 154] on div "Search the internet with Serper A tool that can be used to search the internet …" at bounding box center [584, 163] width 85 height 34
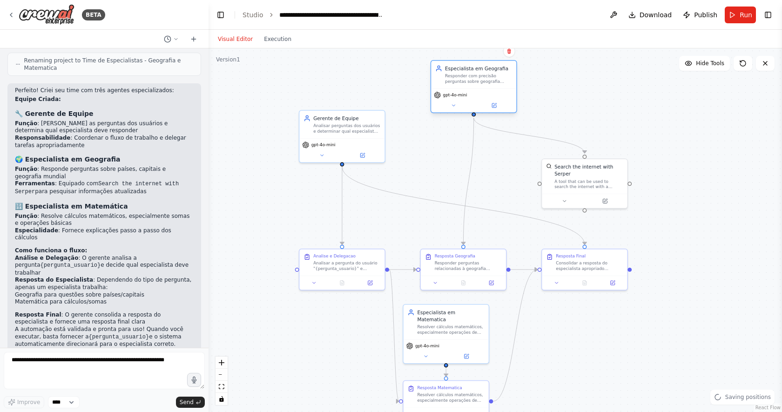
drag, startPoint x: 481, startPoint y: 104, endPoint x: 504, endPoint y: 64, distance: 46.3
click at [504, 65] on div "Especialista em Geografia" at bounding box center [478, 68] width 67 height 7
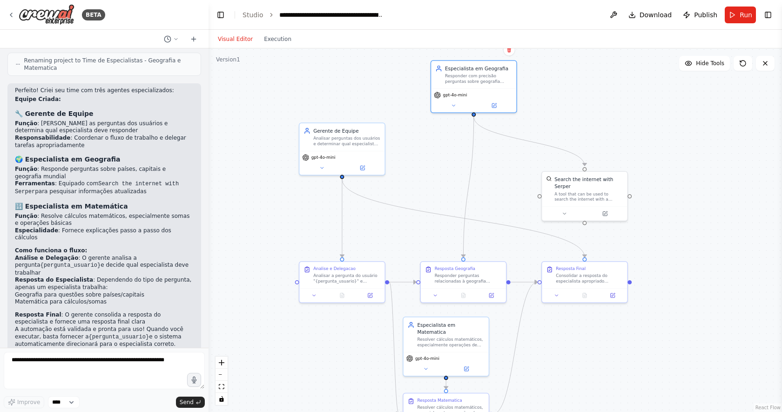
click at [701, 228] on div ".deletable-edge-delete-btn { width: 20px; height: 20px; border: 0px solid #ffff…" at bounding box center [494, 229] width 573 height 363
click at [481, 269] on div "Resposta Geografia Responder perguntas relacionadas à geografia mundial, especi…" at bounding box center [464, 273] width 67 height 18
click at [637, 305] on div ".deletable-edge-delete-btn { width: 20px; height: 20px; border: 0px solid #ffff…" at bounding box center [494, 229] width 573 height 363
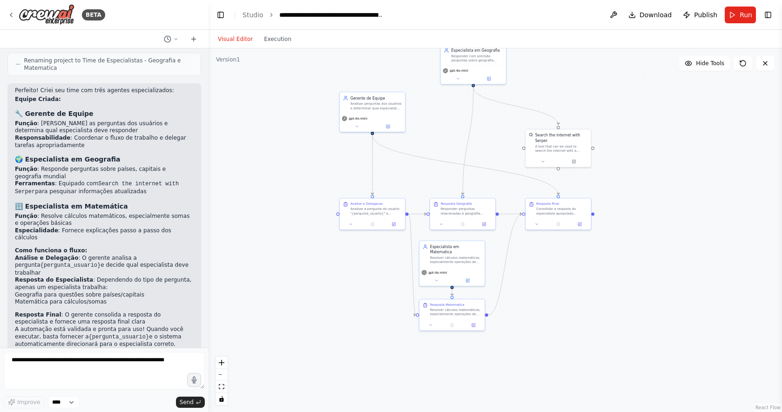
drag, startPoint x: 627, startPoint y: 347, endPoint x: 582, endPoint y: 277, distance: 82.9
click at [582, 276] on div ".deletable-edge-delete-btn { width: 20px; height: 20px; border: 0px solid #ffff…" at bounding box center [494, 229] width 573 height 363
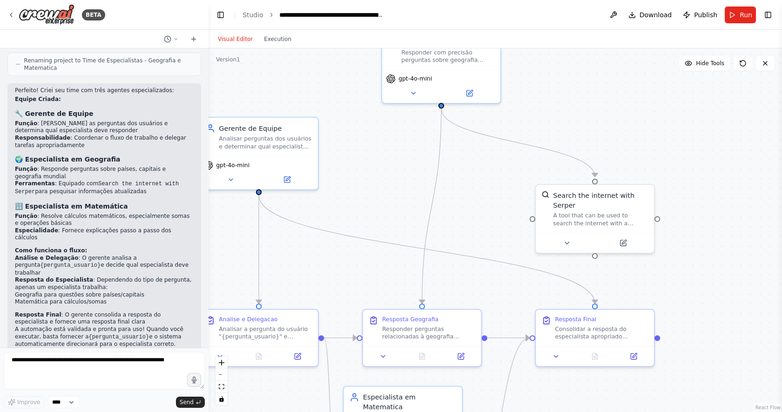
drag, startPoint x: 456, startPoint y: 121, endPoint x: 479, endPoint y: 236, distance: 117.2
click at [481, 238] on div ".deletable-edge-delete-btn { width: 20px; height: 20px; border: 0px solid #ffff…" at bounding box center [494, 229] width 573 height 363
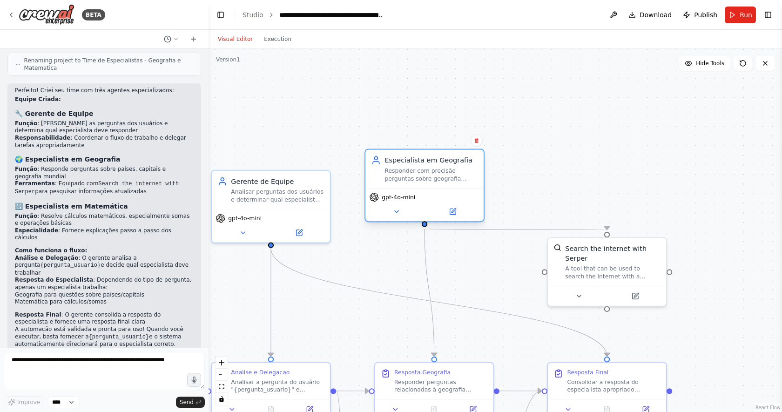
drag, startPoint x: 490, startPoint y: 116, endPoint x: 461, endPoint y: 191, distance: 80.3
click at [461, 191] on div "Especialista em Geografia Responder com precisão perguntas sobre geografia mund…" at bounding box center [424, 185] width 120 height 74
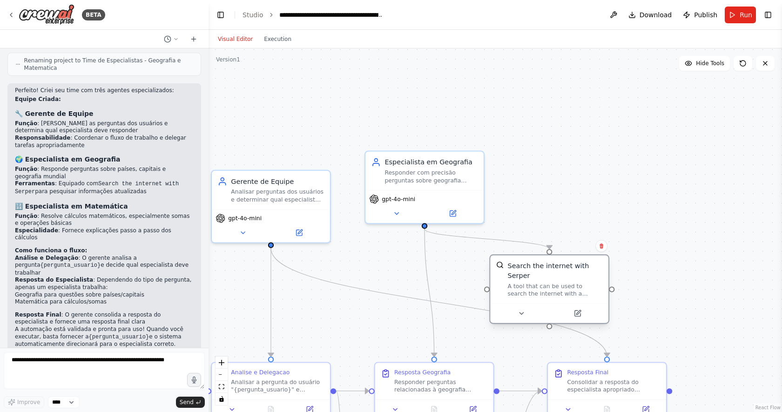
drag, startPoint x: 584, startPoint y: 266, endPoint x: 524, endPoint y: 287, distance: 63.3
click at [524, 287] on div "A tool that can be used to search the internet with a search_query. Supports di…" at bounding box center [555, 289] width 95 height 15
click at [616, 216] on div ".deletable-edge-delete-btn { width: 20px; height: 20px; border: 0px solid #ffff…" at bounding box center [494, 229] width 573 height 363
click at [737, 20] on button "Run" at bounding box center [740, 15] width 31 height 17
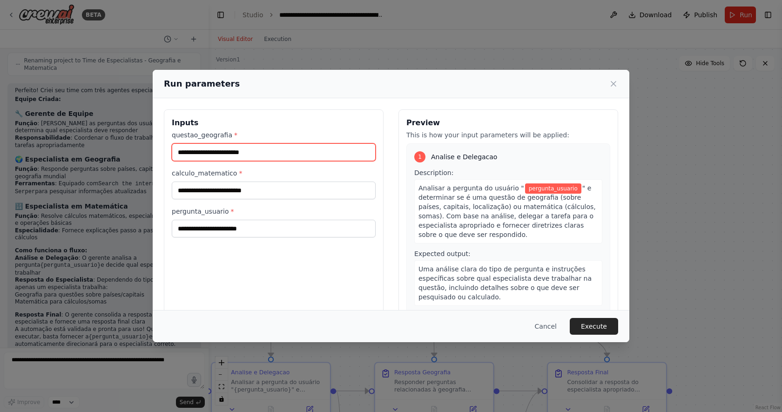
click at [310, 156] on input "questao_geografia *" at bounding box center [274, 152] width 204 height 18
type input "**********"
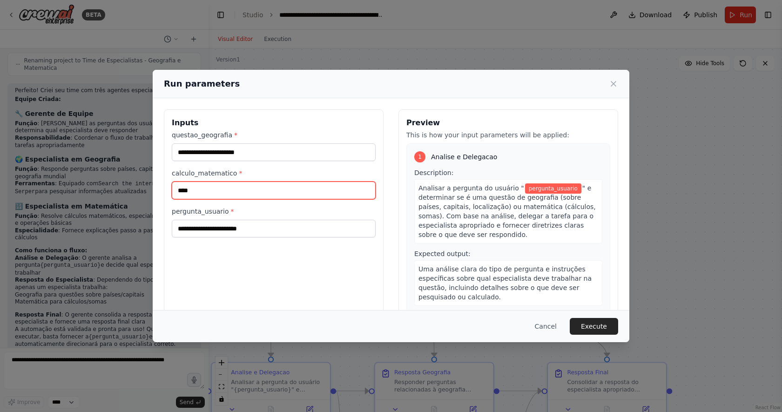
type input "****"
click at [598, 326] on button "Execute" at bounding box center [594, 326] width 48 height 17
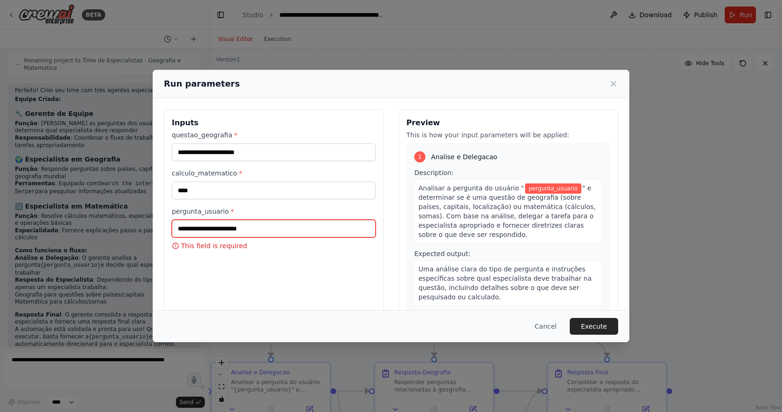
click at [264, 233] on input "pergunta_usuario *" at bounding box center [274, 229] width 204 height 18
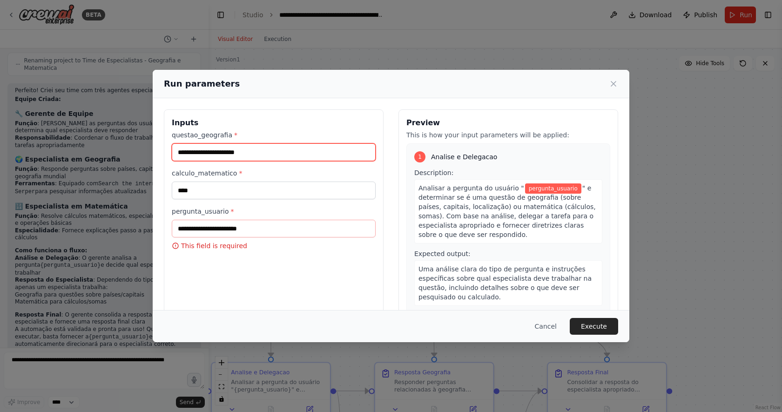
drag, startPoint x: 252, startPoint y: 153, endPoint x: 141, endPoint y: 139, distance: 111.6
click at [141, 139] on div "**********" at bounding box center [391, 206] width 782 height 412
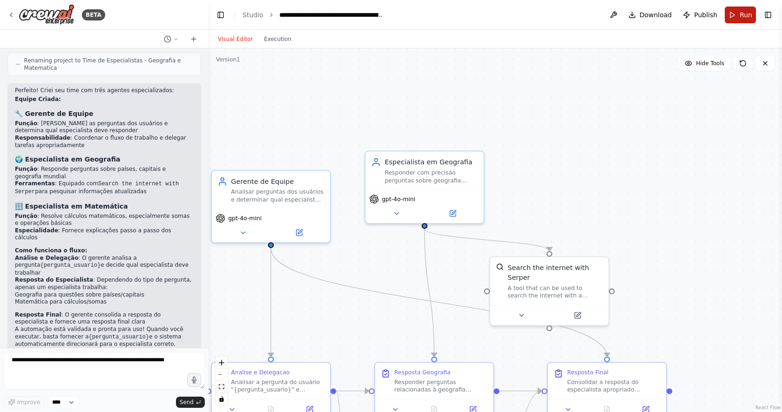
click at [741, 14] on span "Run" at bounding box center [745, 14] width 13 height 9
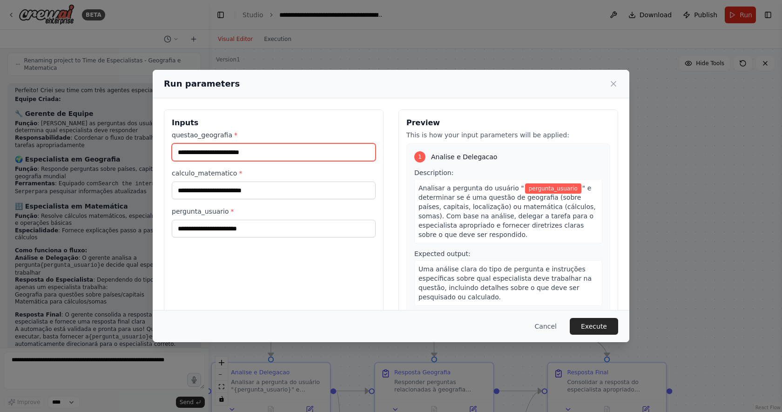
click at [304, 154] on input "questao_geografia *" at bounding box center [274, 152] width 204 height 18
type input "**********"
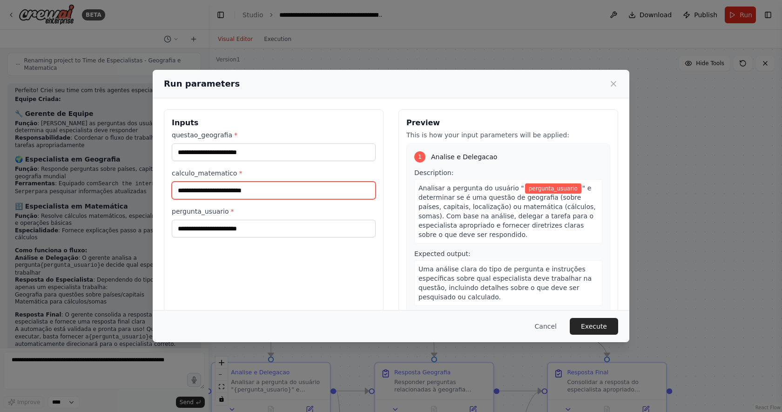
click at [302, 192] on input "calculo_matematico *" at bounding box center [274, 190] width 204 height 18
type input "***"
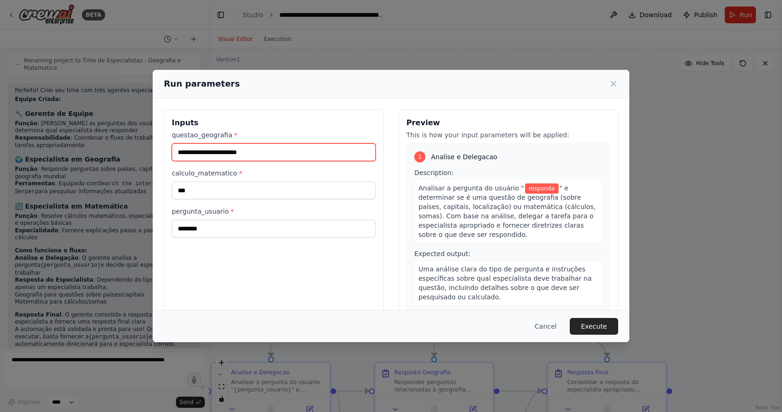
drag, startPoint x: 289, startPoint y: 153, endPoint x: 163, endPoint y: 156, distance: 125.7
click at [163, 156] on div "**********" at bounding box center [391, 219] width 477 height 243
click at [235, 238] on div "**********" at bounding box center [274, 219] width 220 height 221
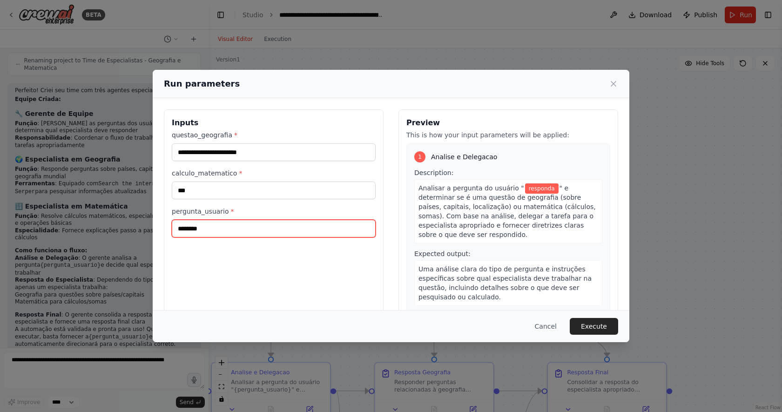
click at [240, 230] on input "********" at bounding box center [274, 229] width 204 height 18
paste input "**********"
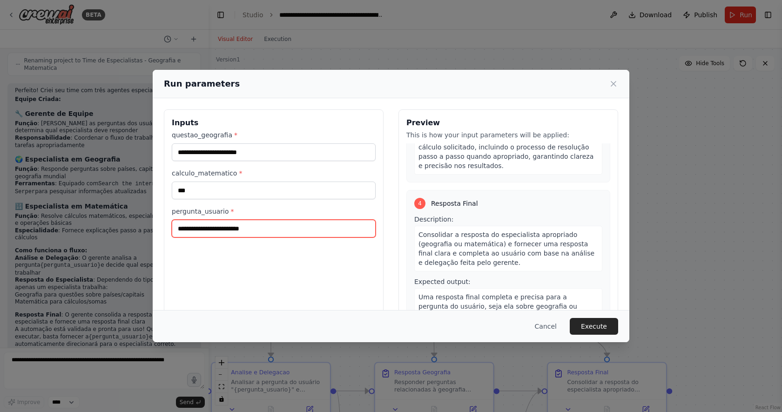
scroll to position [478, 0]
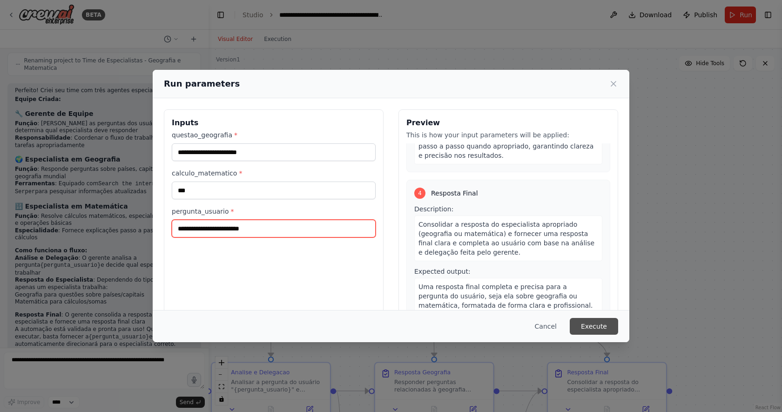
type input "**********"
click at [592, 324] on button "Execute" at bounding box center [594, 326] width 48 height 17
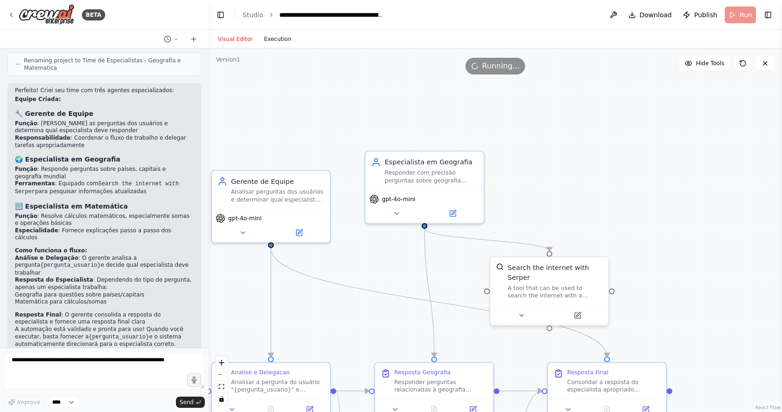
click at [282, 37] on button "Execution" at bounding box center [277, 39] width 39 height 11
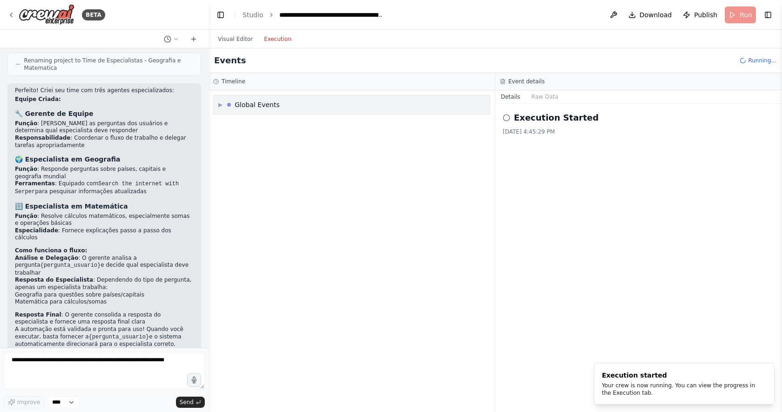
click at [288, 107] on div "▶ Global Events" at bounding box center [352, 104] width 276 height 19
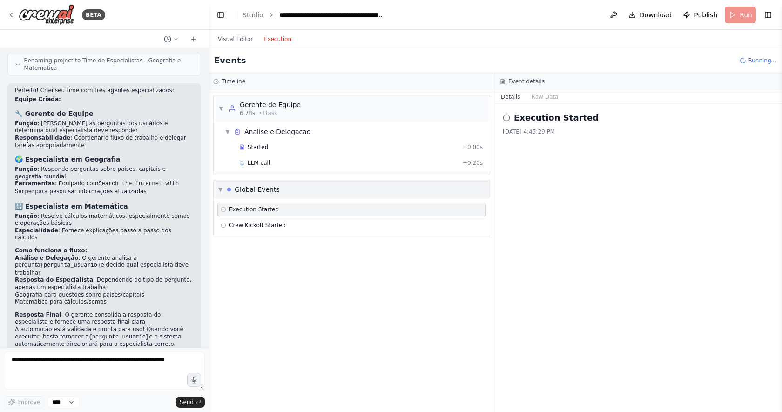
click at [288, 107] on div "Gerente de Equipe" at bounding box center [270, 104] width 61 height 9
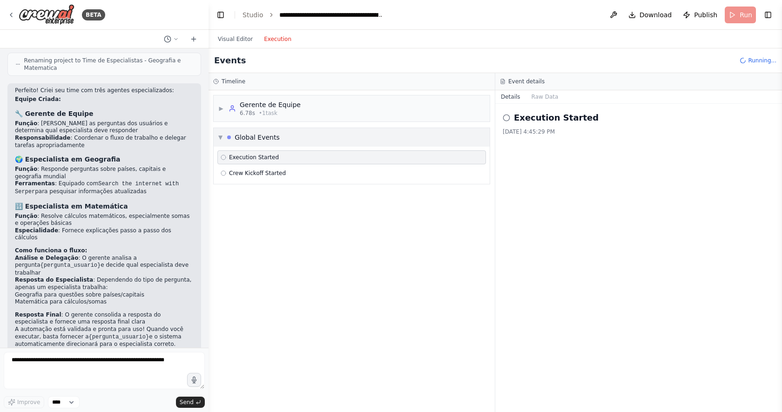
click at [288, 107] on div "Gerente de Equipe" at bounding box center [270, 104] width 61 height 9
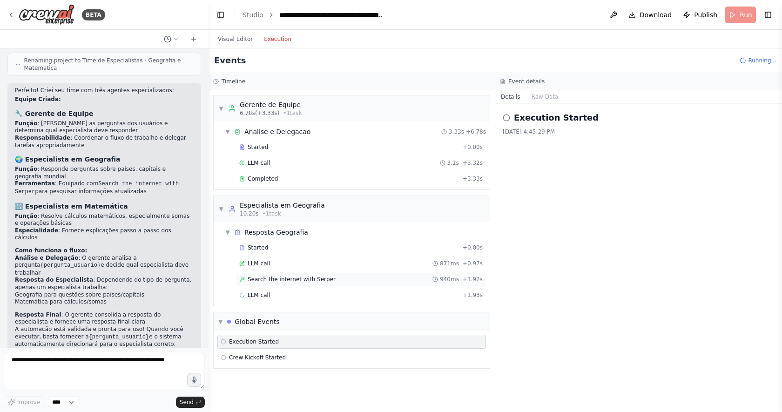
click at [329, 280] on div "Search the internet with Serper 940ms + 1.92s" at bounding box center [360, 278] width 243 height 7
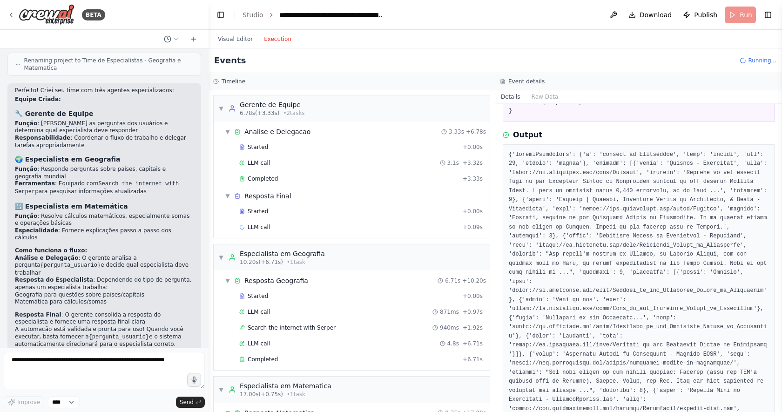
scroll to position [78, 0]
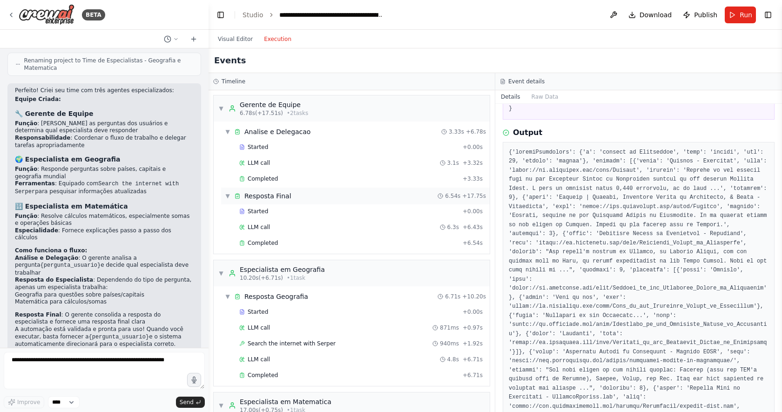
click at [293, 196] on div "▼ Resposta Final 6.54s + 17.75s" at bounding box center [355, 196] width 269 height 17
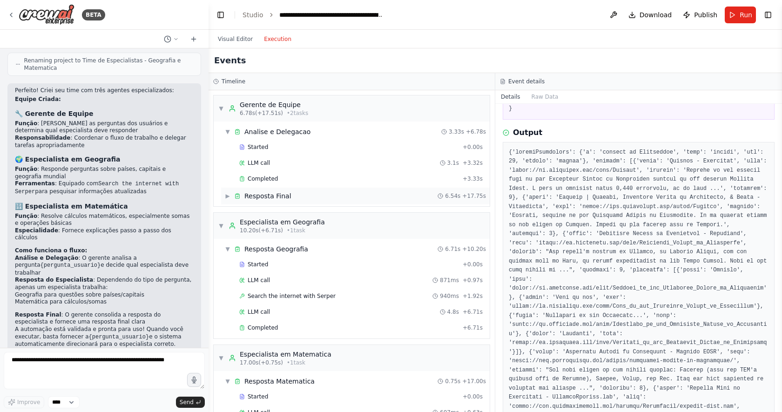
click at [293, 196] on div "▶ Resposta Final 6.54s + 17.75s" at bounding box center [355, 196] width 269 height 17
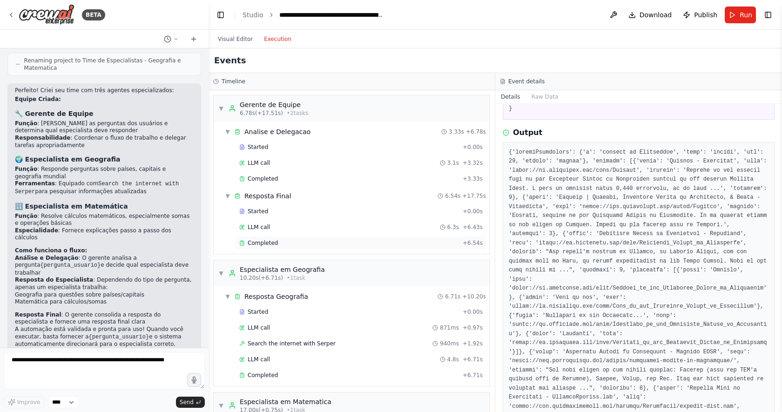
click at [275, 247] on div "Completed + 6.54s" at bounding box center [361, 243] width 250 height 14
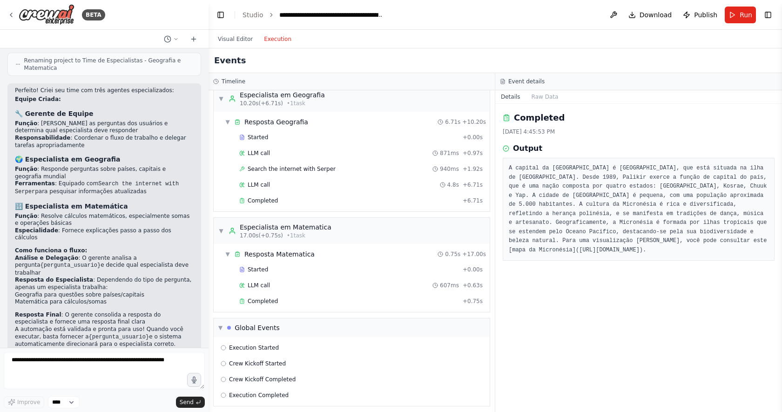
scroll to position [179, 0]
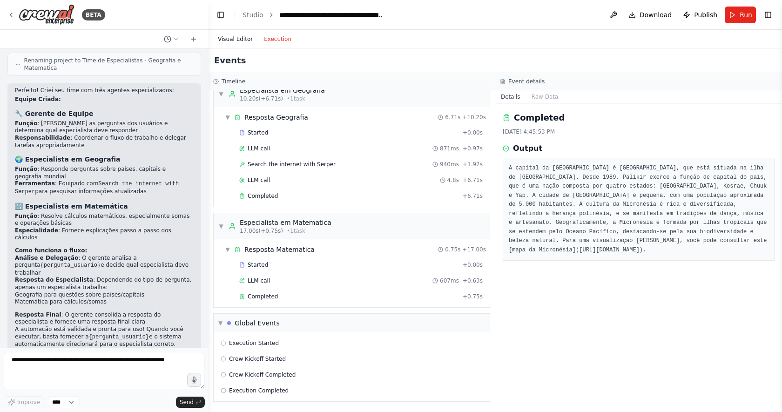
click at [242, 37] on button "Visual Editor" at bounding box center [235, 39] width 46 height 11
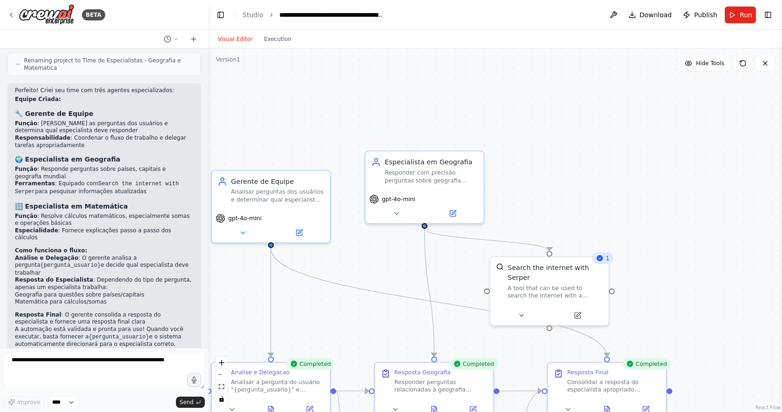
click at [603, 260] on icon at bounding box center [600, 258] width 8 height 8
click at [608, 265] on div "Search the internet with Serper A tool that can be used to search the internet …" at bounding box center [549, 279] width 118 height 48
click at [559, 175] on div ".deletable-edge-delete-btn { width: 20px; height: 20px; border: 0px solid #ffff…" at bounding box center [494, 229] width 573 height 363
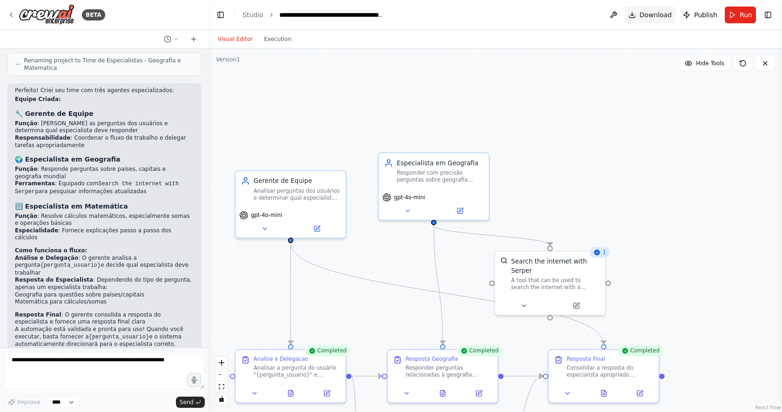
click at [651, 15] on span "Download" at bounding box center [655, 14] width 33 height 9
click at [251, 14] on link "Studio" at bounding box center [252, 14] width 21 height 7
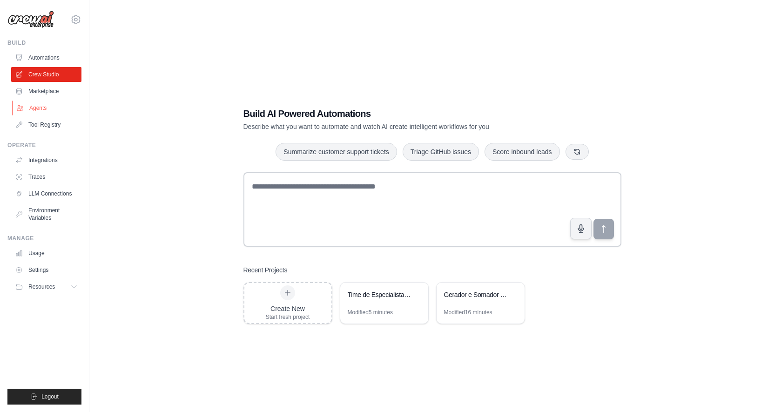
click at [37, 112] on link "Agents" at bounding box center [47, 108] width 70 height 15
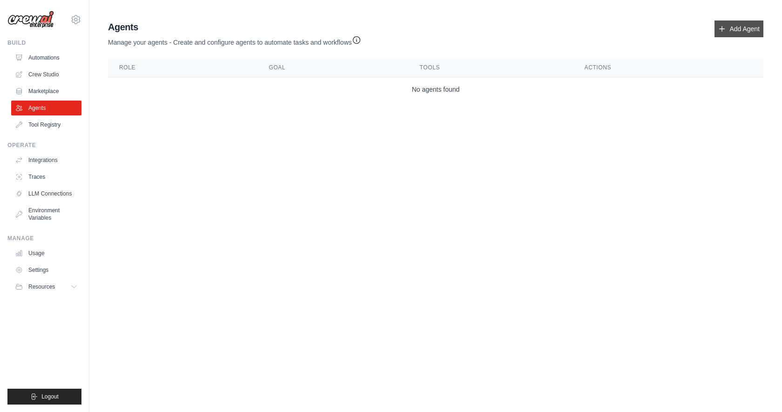
click at [720, 33] on link "Add Agent" at bounding box center [738, 28] width 49 height 17
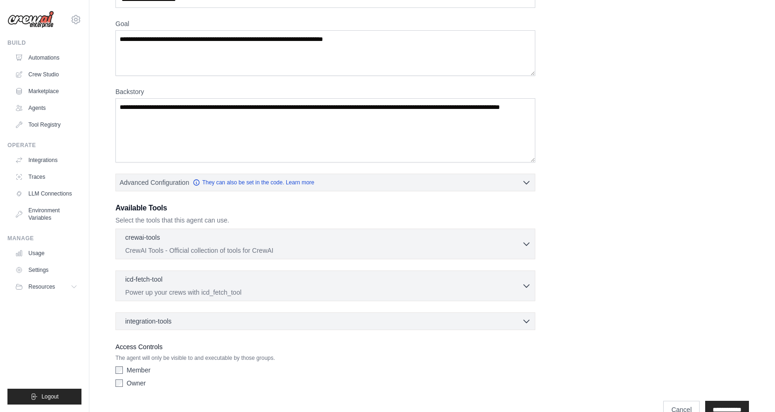
scroll to position [87, 0]
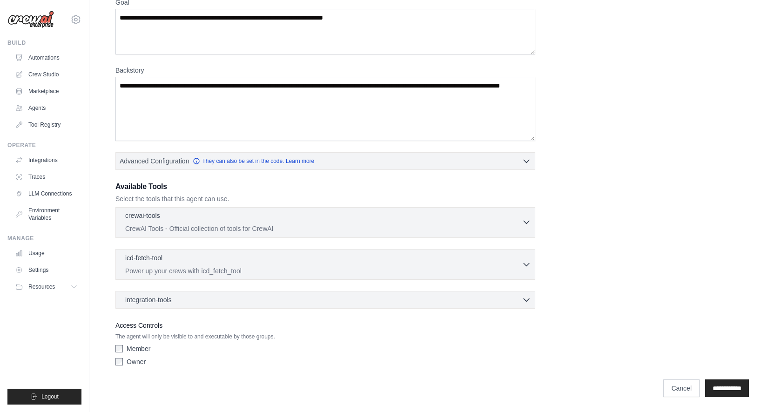
click at [516, 226] on p "CrewAI Tools - Official collection of tools for CrewAI" at bounding box center [323, 228] width 396 height 9
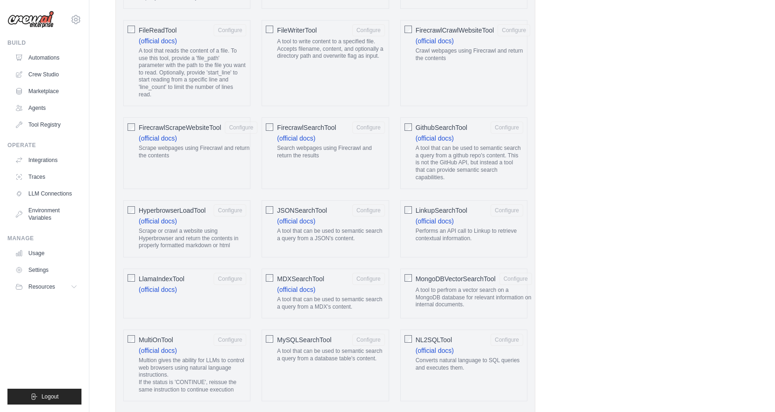
scroll to position [692, 0]
